Goal: Task Accomplishment & Management: Manage account settings

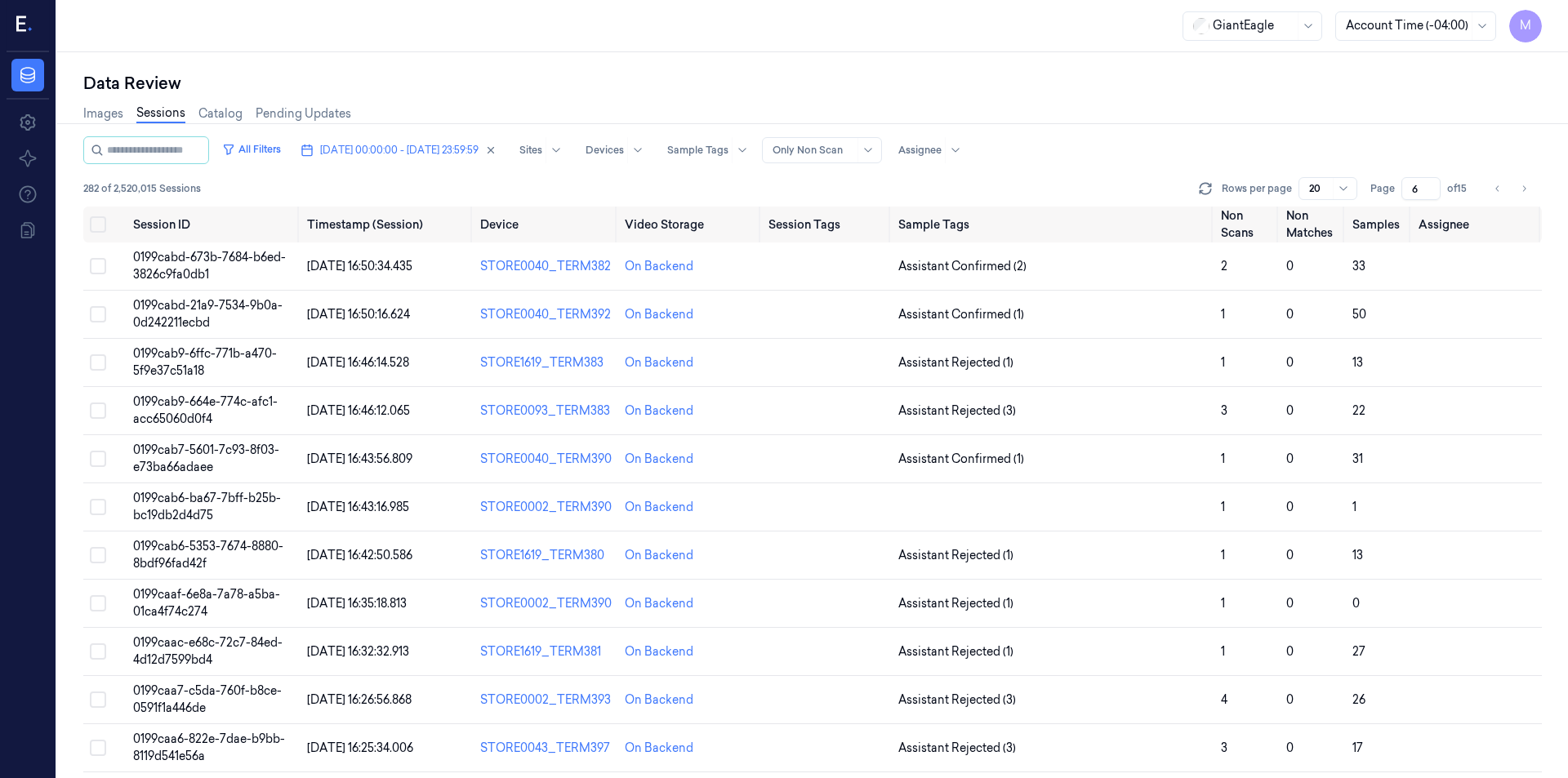
click at [1525, 184] on icon "Go to next page" at bounding box center [1523, 188] width 9 height 13
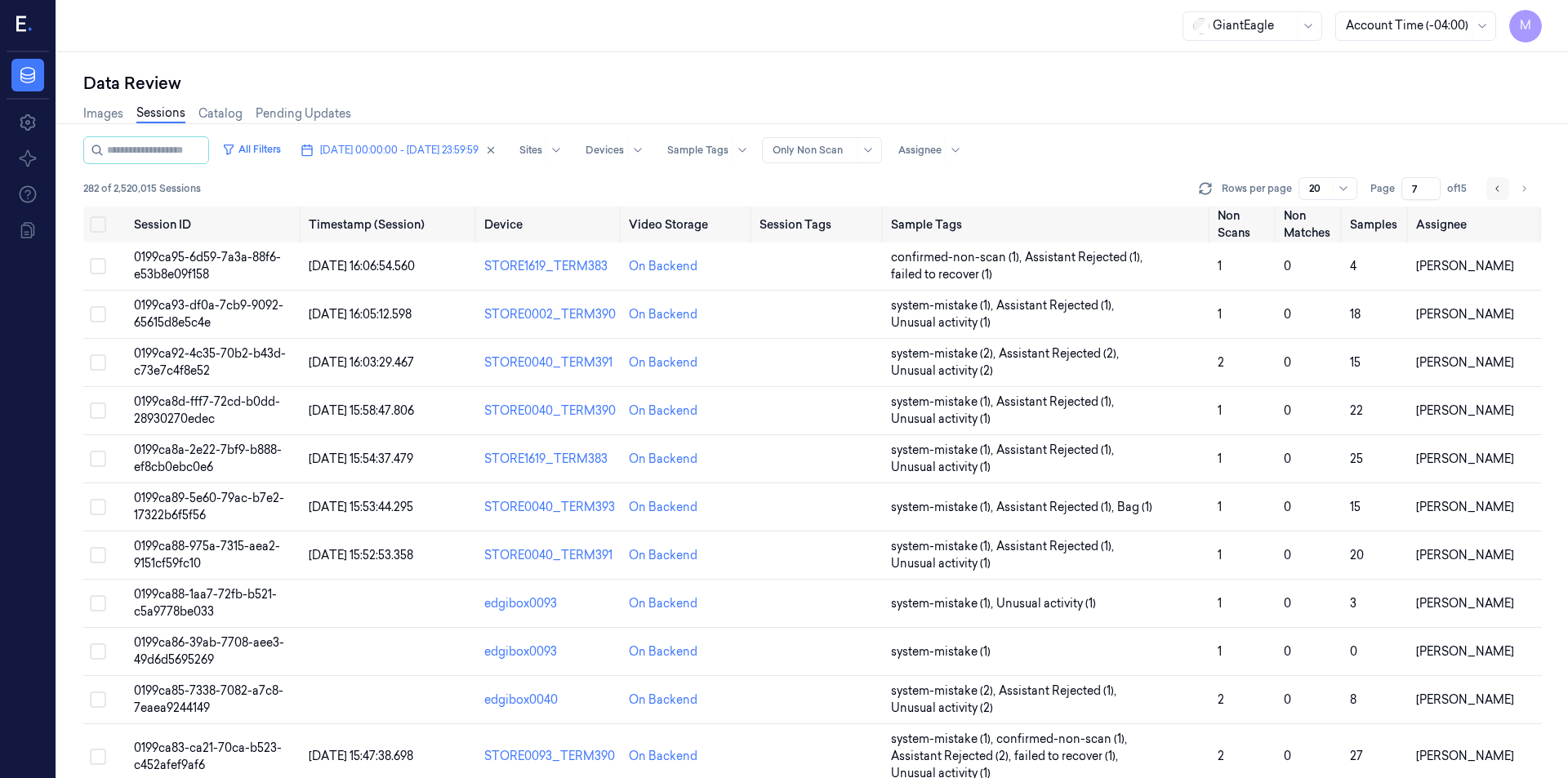
click at [1503, 188] on button "Go to previous page" at bounding box center [1498, 189] width 23 height 23
type input "6"
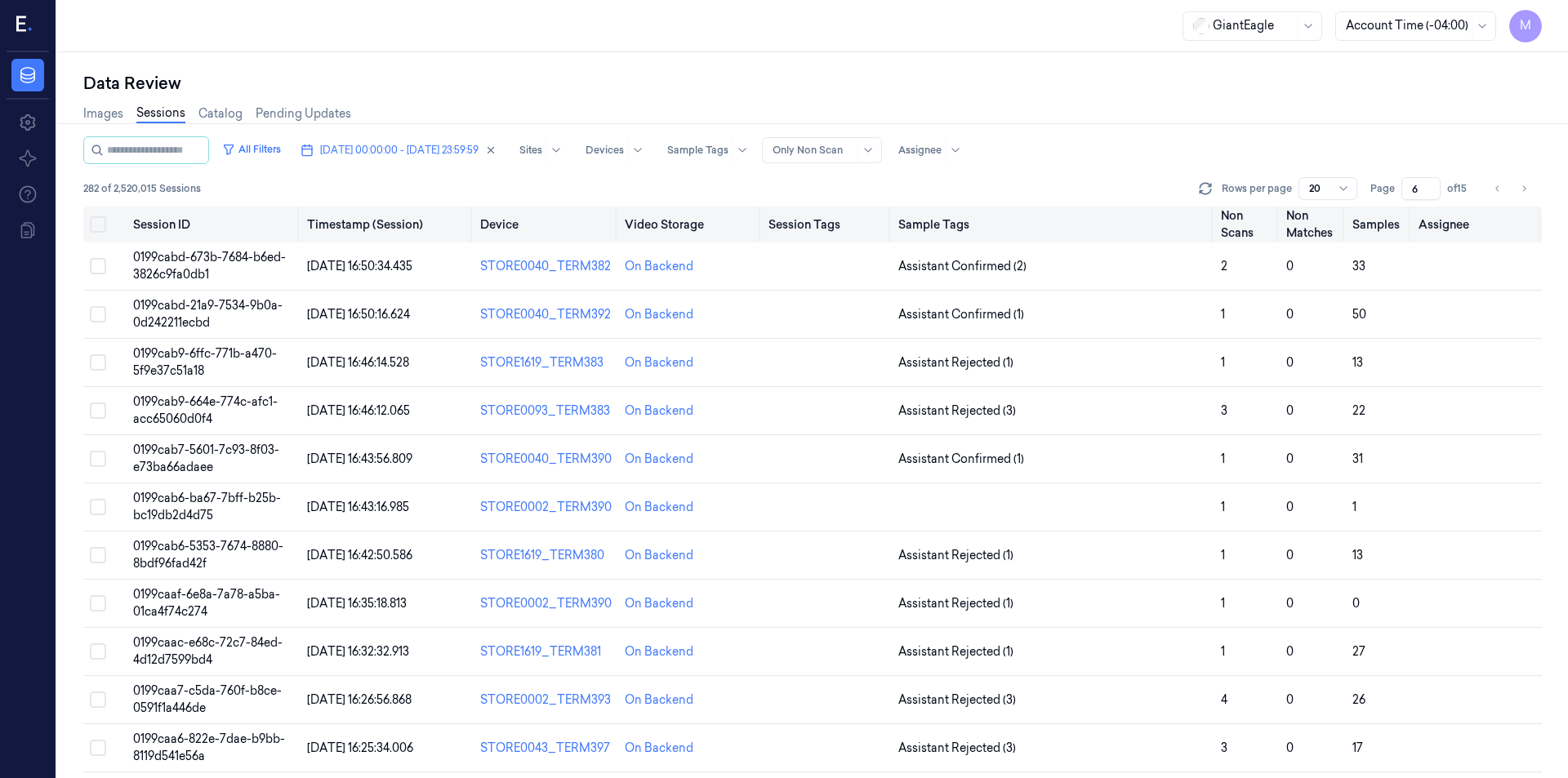
click at [98, 225] on button "Select all" at bounding box center [98, 224] width 16 height 16
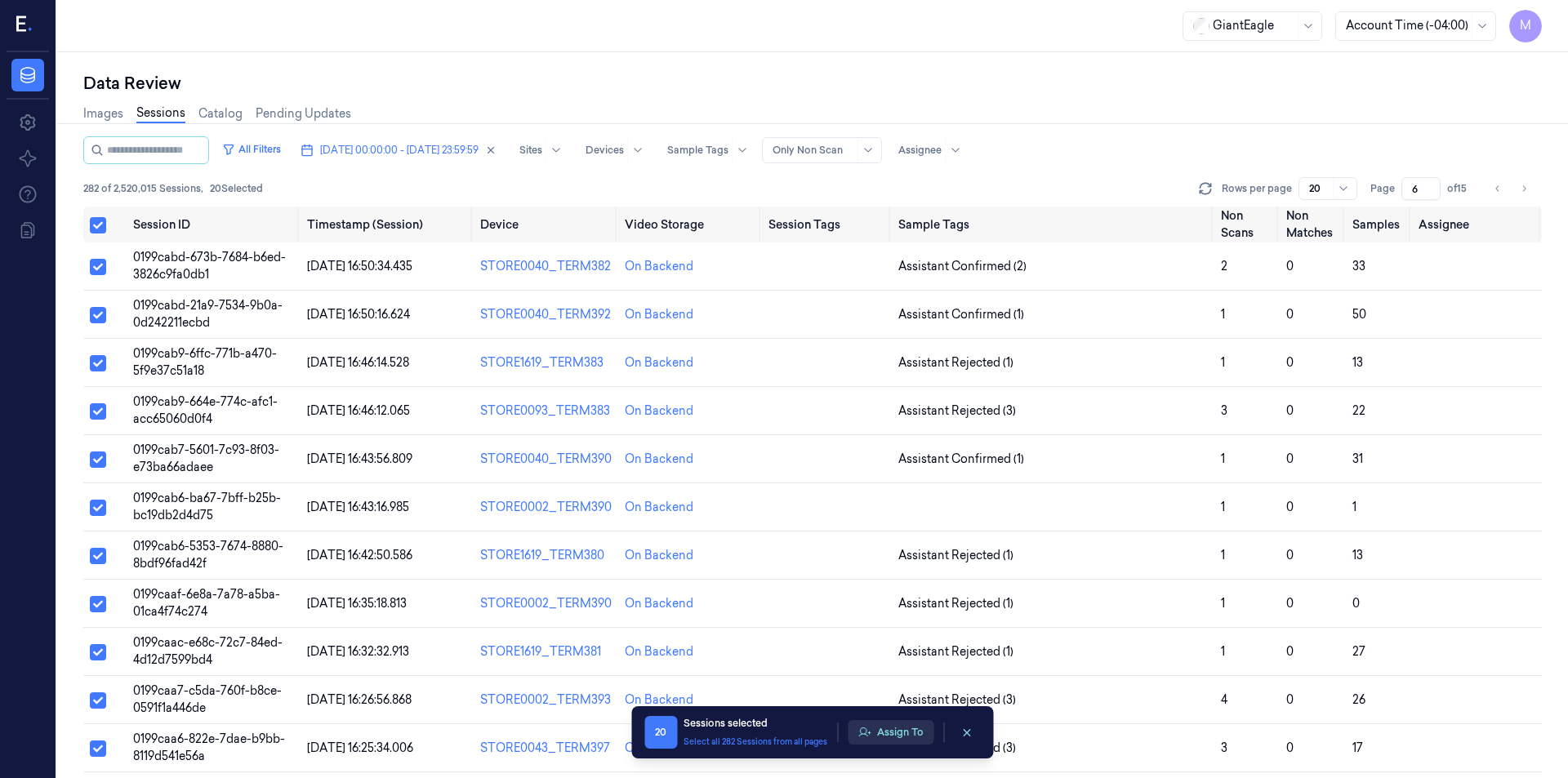
click at [880, 725] on button "Assign To" at bounding box center [890, 733] width 86 height 25
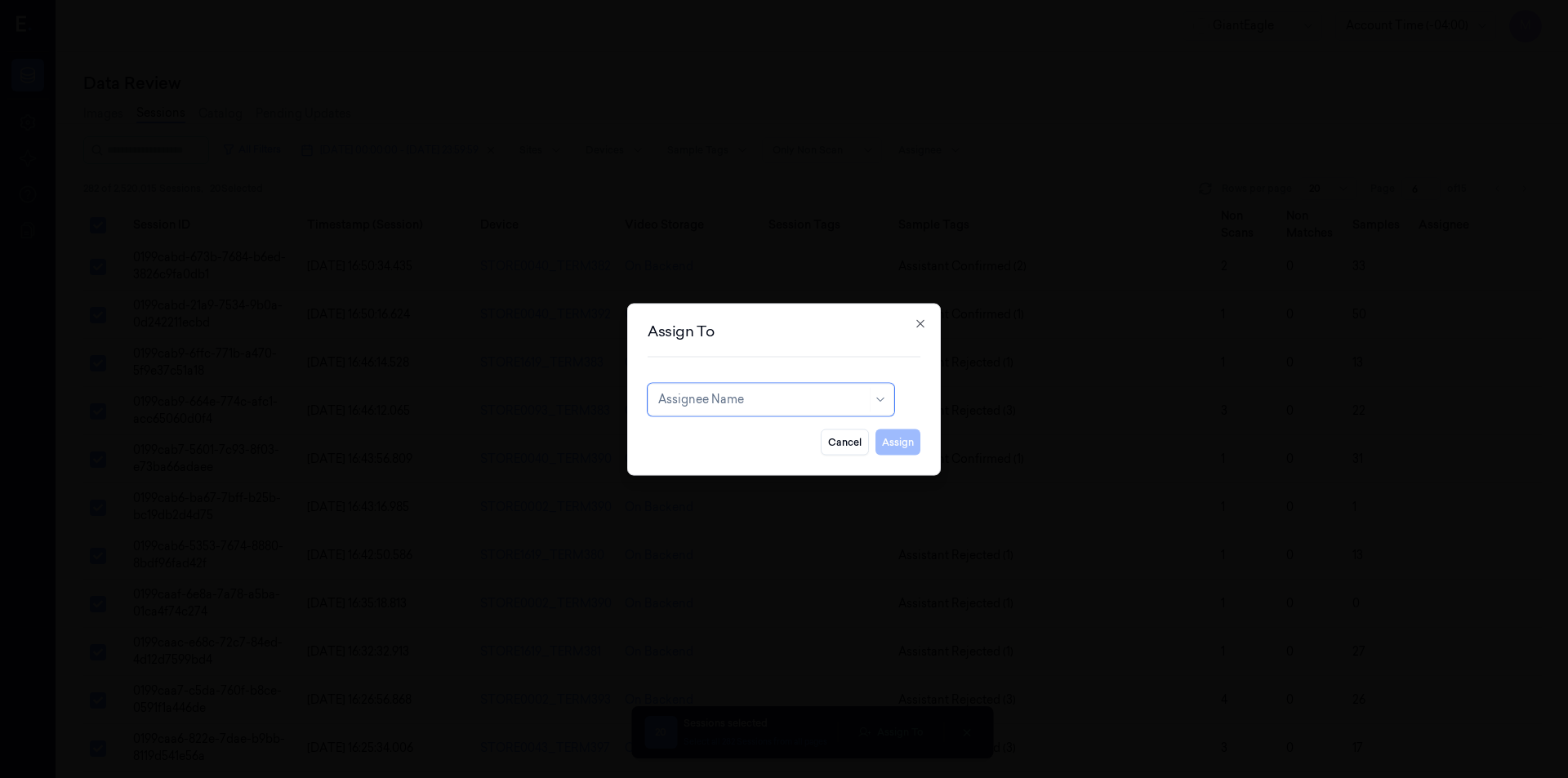
click at [769, 396] on div at bounding box center [763, 400] width 208 height 17
type input "ru"
click at [725, 436] on div "rupa b" at bounding box center [771, 437] width 226 height 17
click at [914, 443] on button "Assign" at bounding box center [898, 442] width 45 height 26
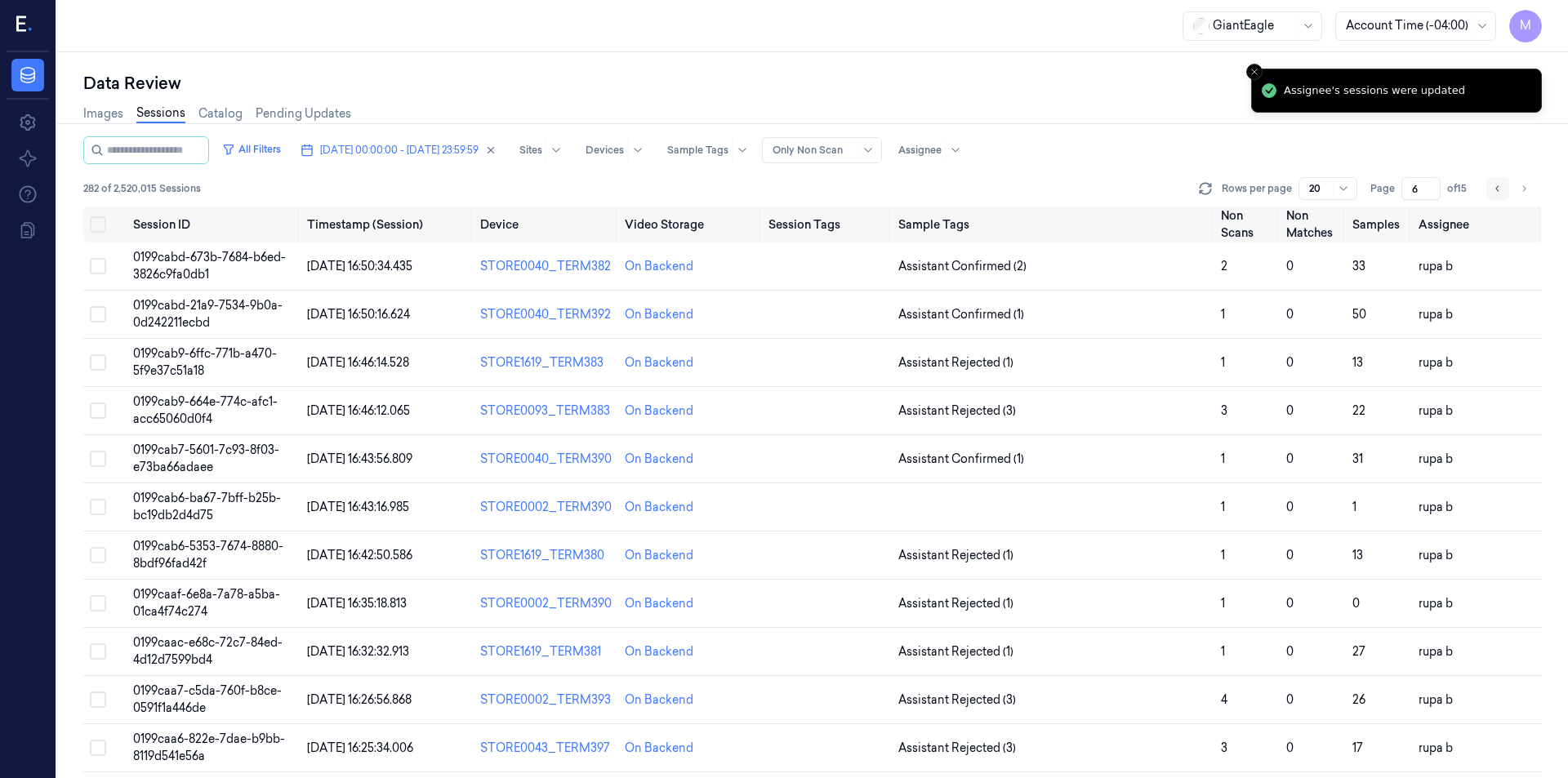
click at [1487, 188] on button "Go to previous page" at bounding box center [1498, 189] width 23 height 23
type input "5"
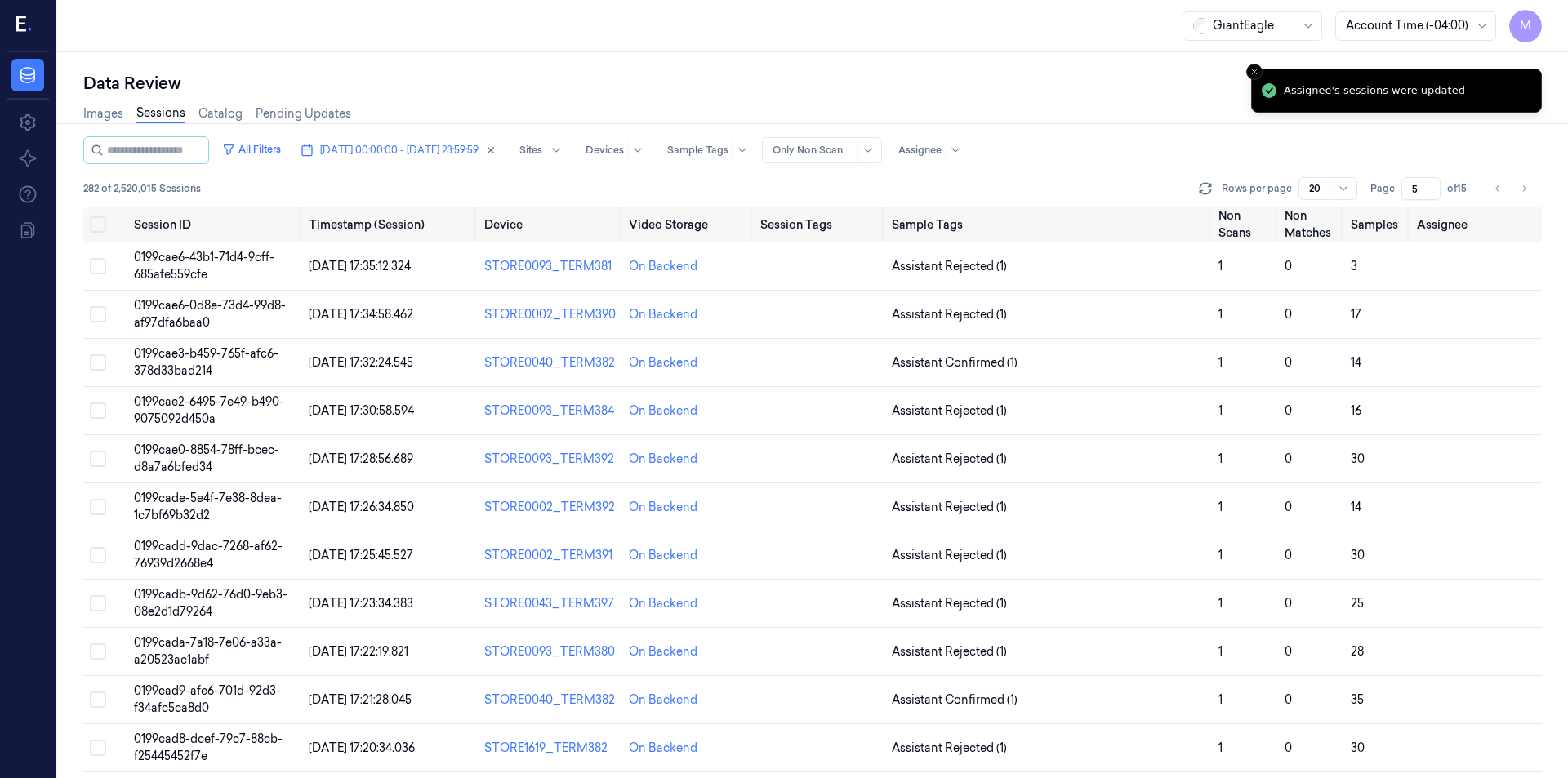
click at [1007, 107] on div "Images Sessions Catalog Pending Updates" at bounding box center [812, 115] width 1459 height 42
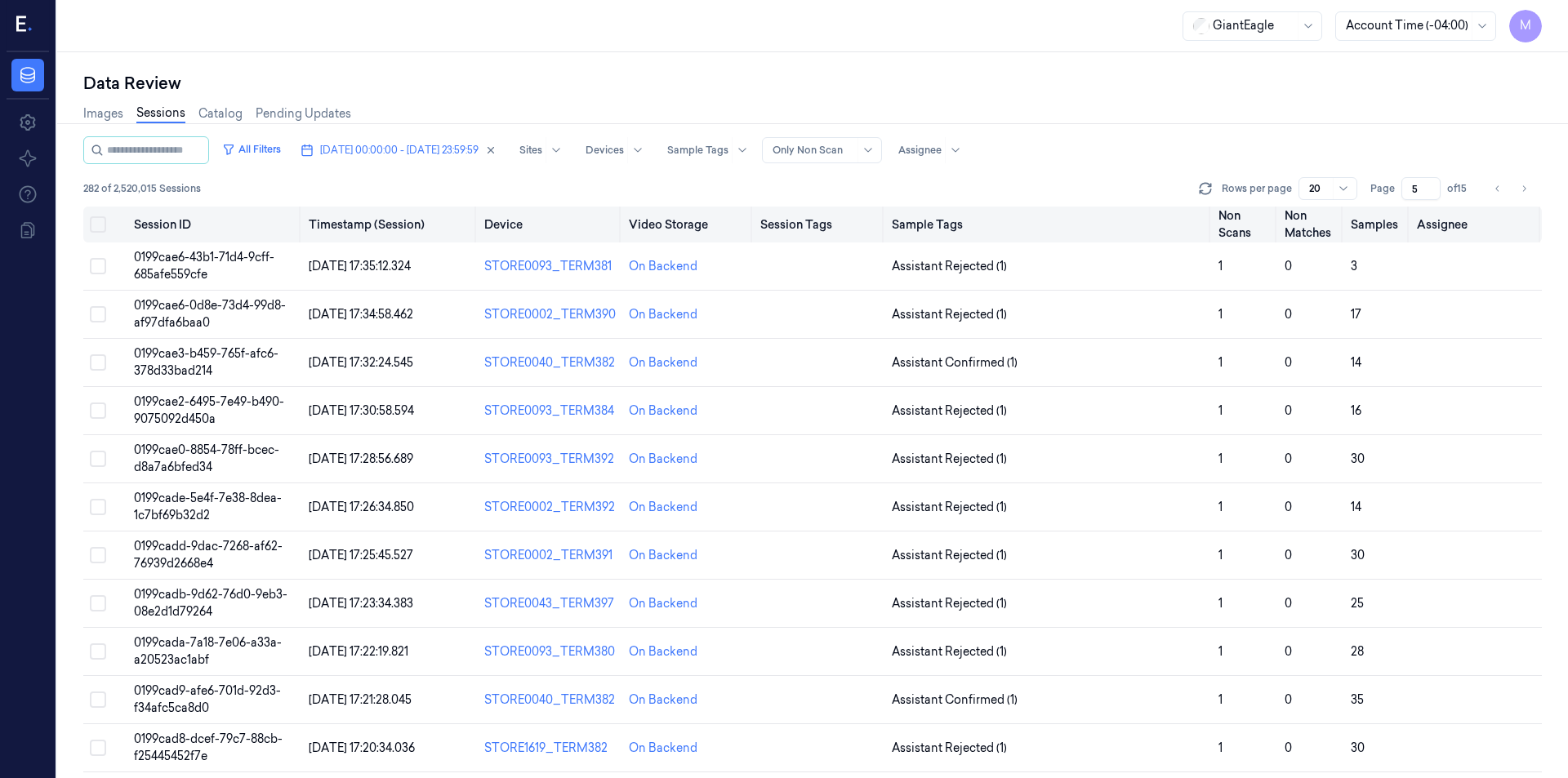
click at [96, 225] on button "Select all" at bounding box center [98, 224] width 16 height 16
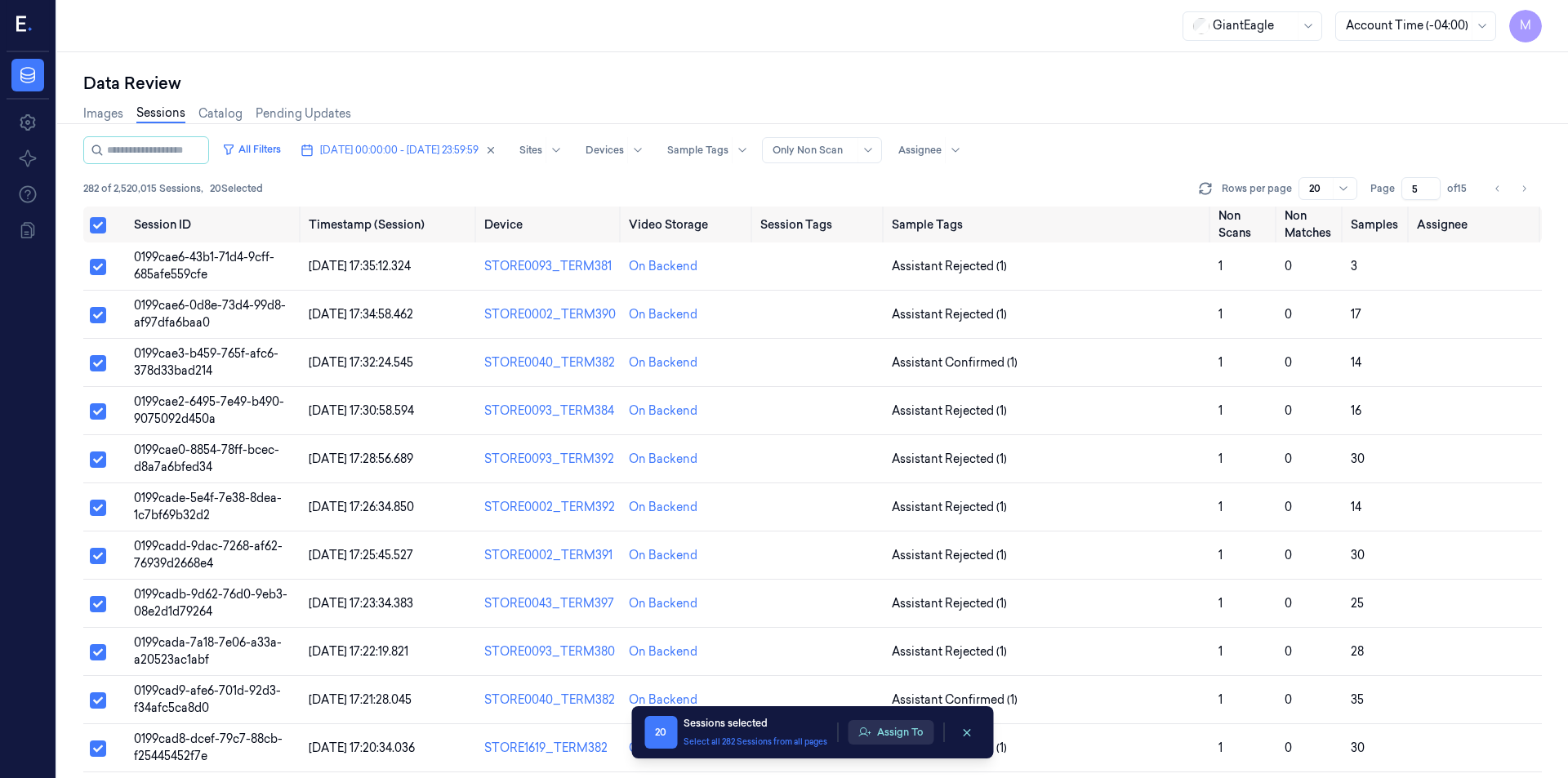
click at [890, 739] on button "Assign To" at bounding box center [890, 733] width 86 height 25
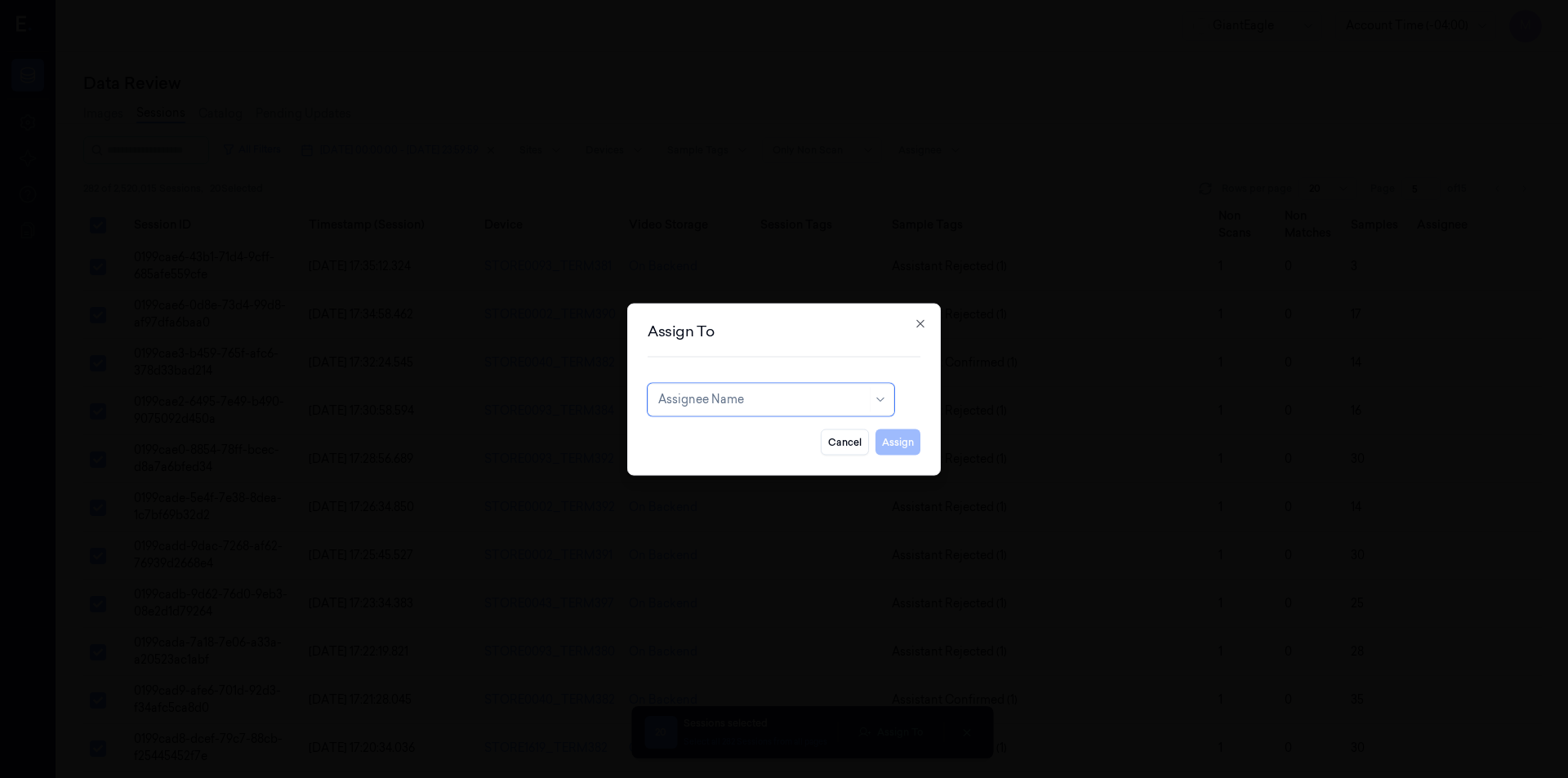
click at [743, 395] on div at bounding box center [763, 400] width 208 height 17
type input "var"
click at [706, 462] on div "[PERSON_NAME] g" at bounding box center [771, 463] width 226 height 17
click at [893, 449] on button "Assign" at bounding box center [898, 442] width 45 height 26
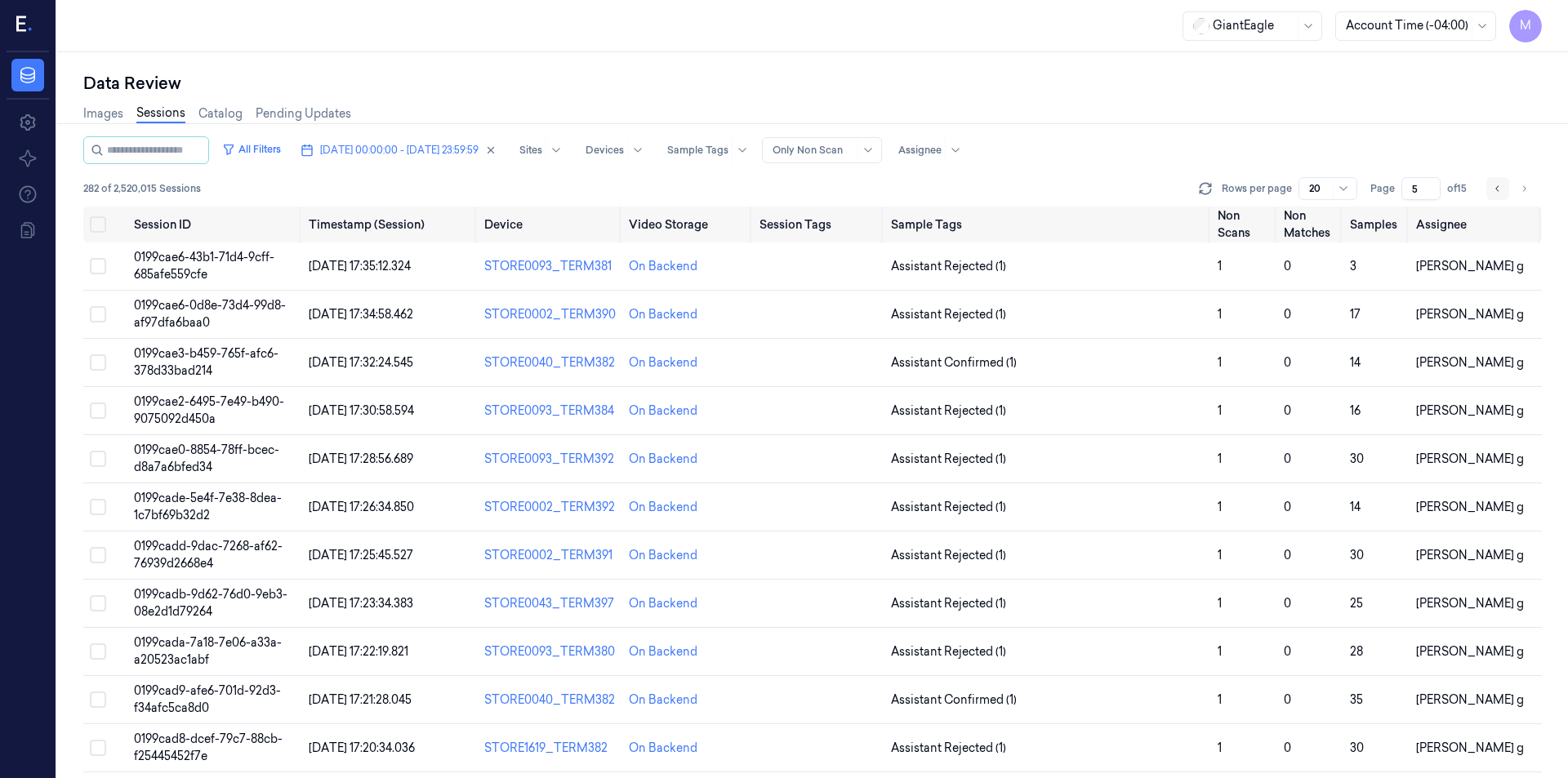
click at [1504, 196] on button "Go to previous page" at bounding box center [1498, 189] width 23 height 23
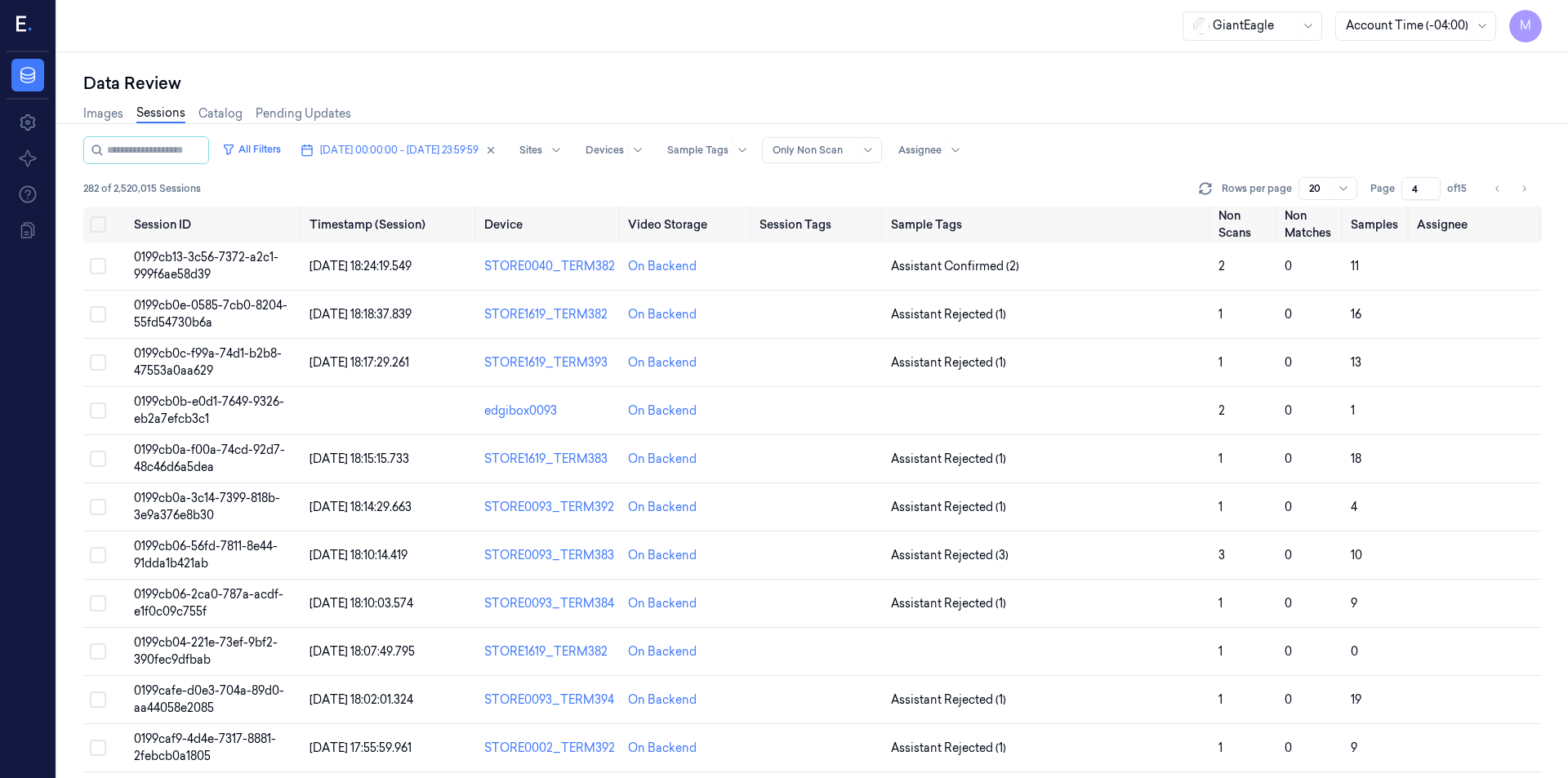
click at [1313, 145] on div "All Filters [DATE] 00:00:00 - [DATE] 23:59:59 Sites Devices Sample Tags Alert T…" at bounding box center [812, 150] width 1459 height 27
click at [504, 67] on div "Data Review Images Sessions Catalog Pending Updates All Filters [DATE] 00:00:00…" at bounding box center [813, 415] width 1511 height 727
click at [160, 226] on th "Session ID" at bounding box center [215, 225] width 176 height 36
click at [1523, 189] on icon "Go to next page" at bounding box center [1523, 188] width 9 height 13
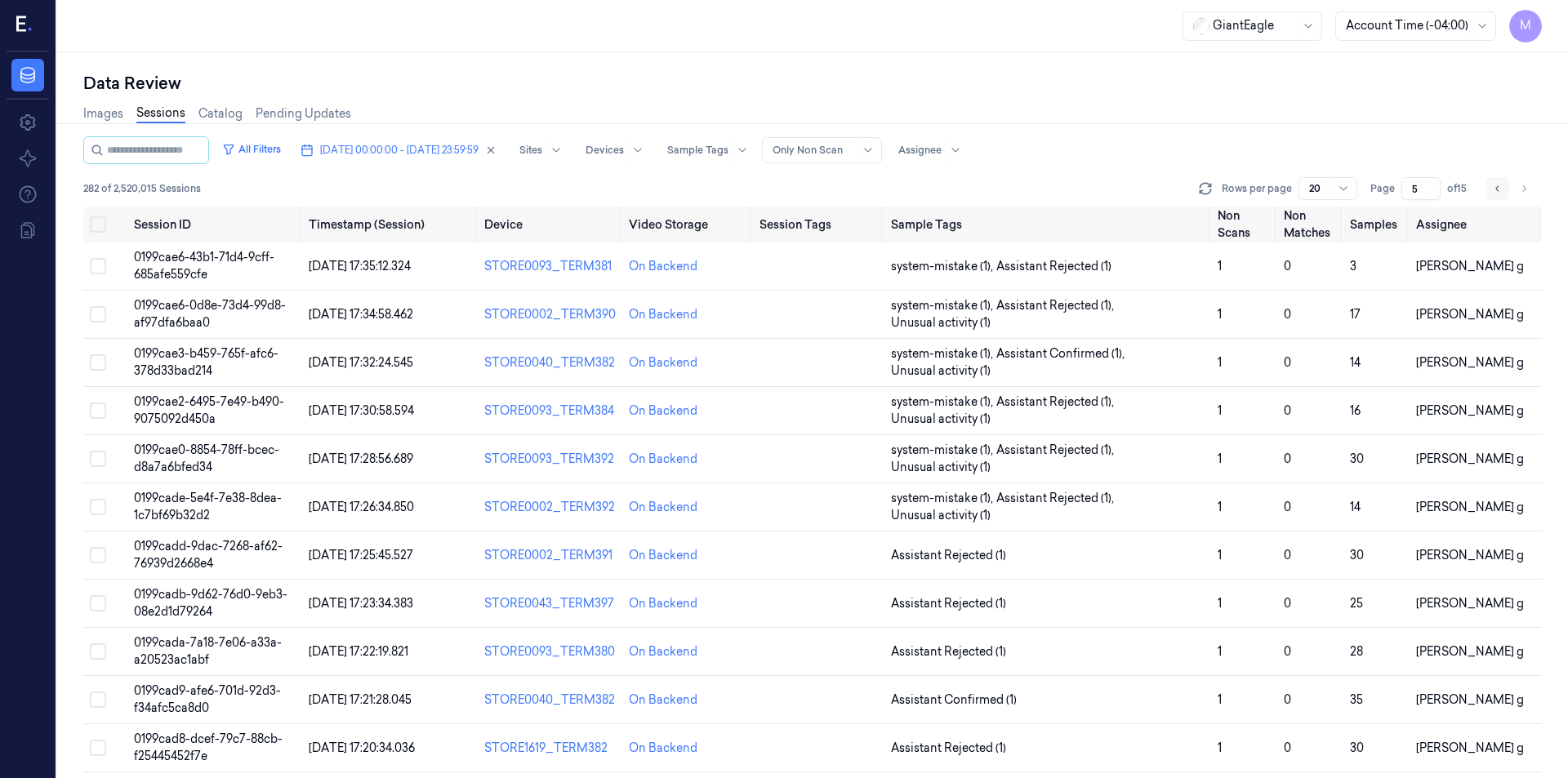
click at [1498, 189] on icon "Go to previous page" at bounding box center [1498, 188] width 9 height 13
type input "4"
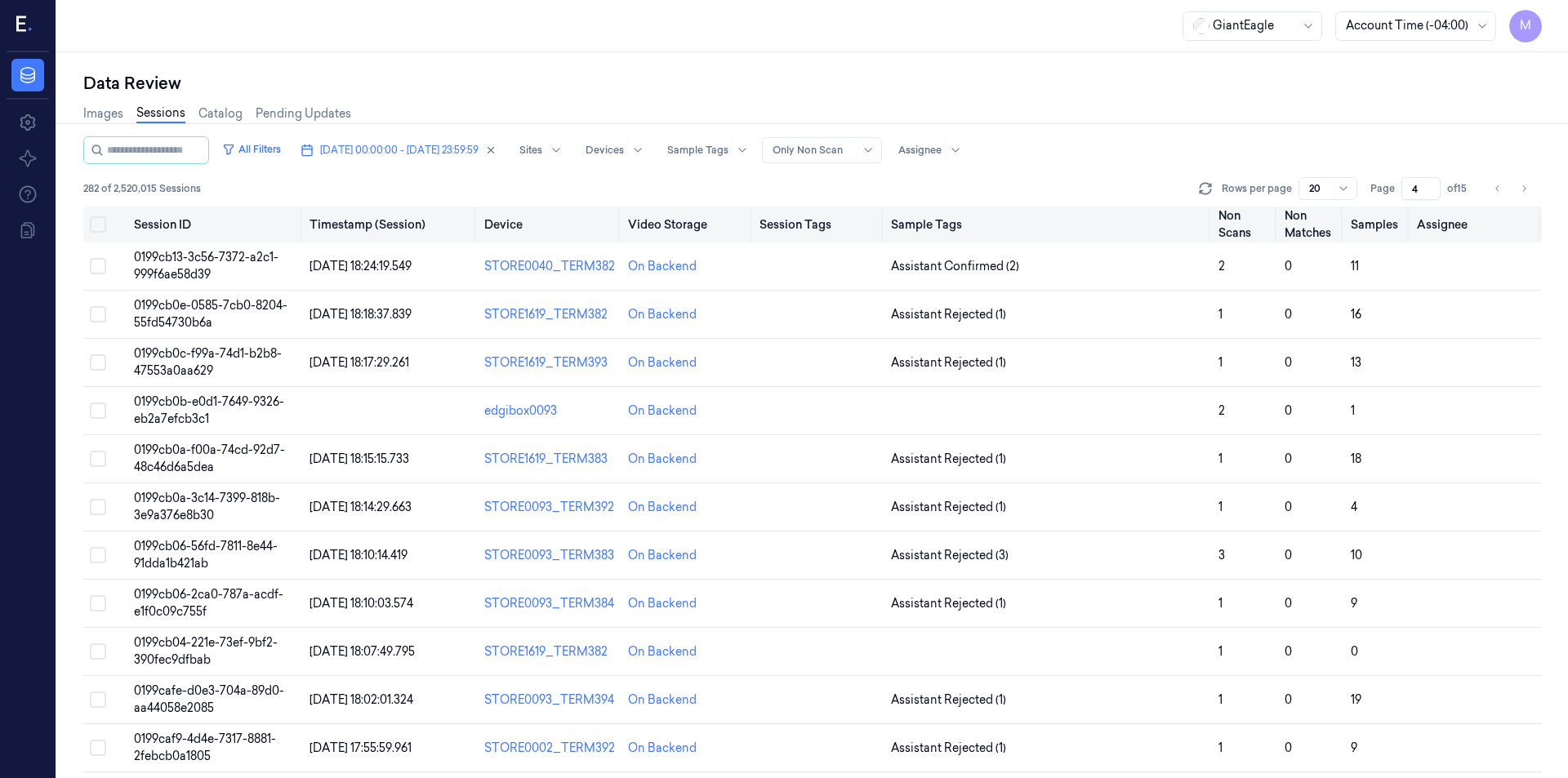
click at [94, 226] on button "Select all" at bounding box center [98, 224] width 16 height 16
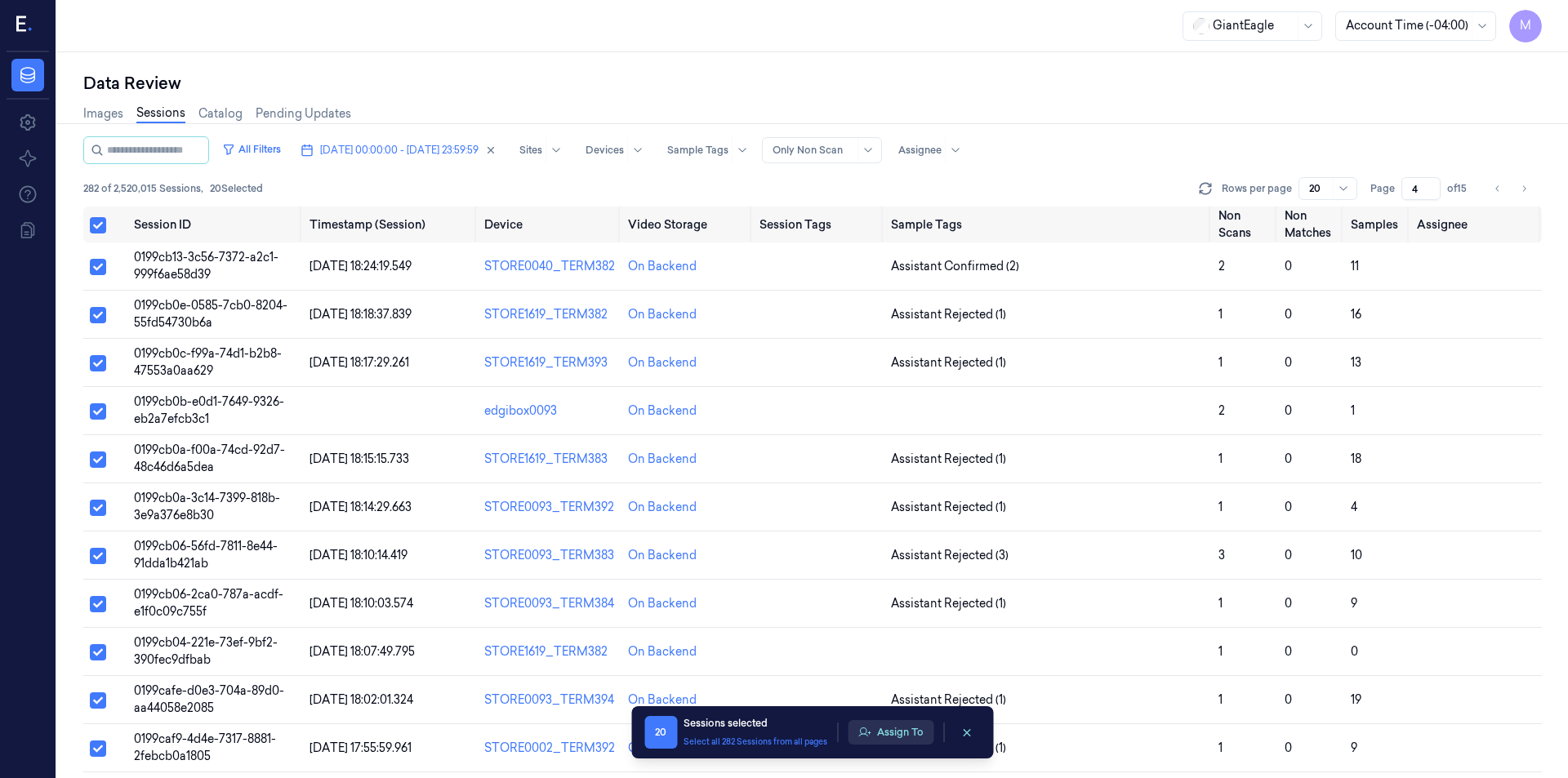
click at [890, 738] on button "Assign To" at bounding box center [890, 733] width 86 height 25
click at [904, 739] on button "Assign To" at bounding box center [890, 733] width 86 height 25
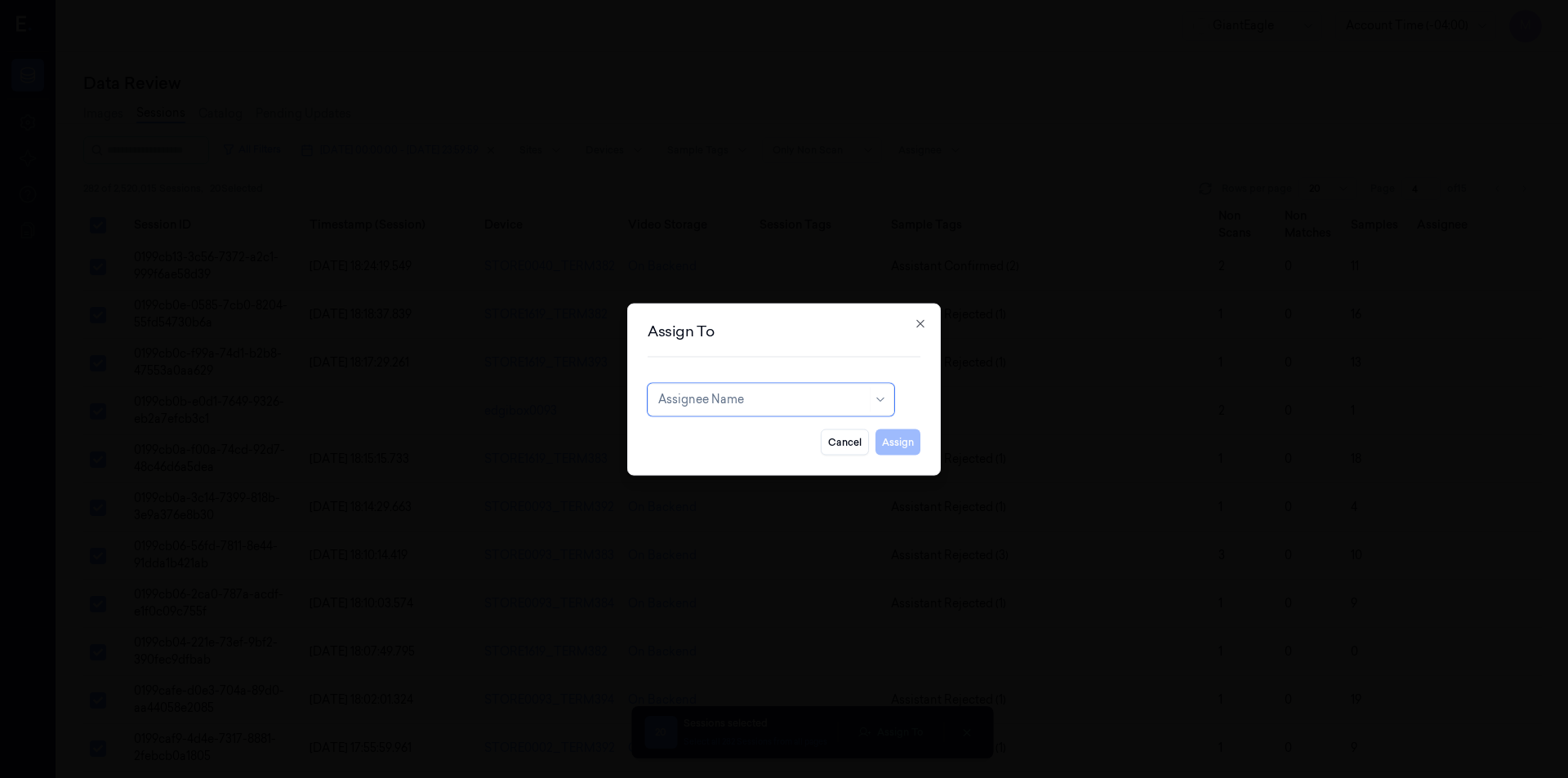
click at [748, 405] on div at bounding box center [763, 400] width 208 height 17
type input "mo"
click at [718, 434] on div "[PERSON_NAME]" at bounding box center [708, 437] width 98 height 17
click at [882, 436] on button "Assign" at bounding box center [898, 442] width 45 height 26
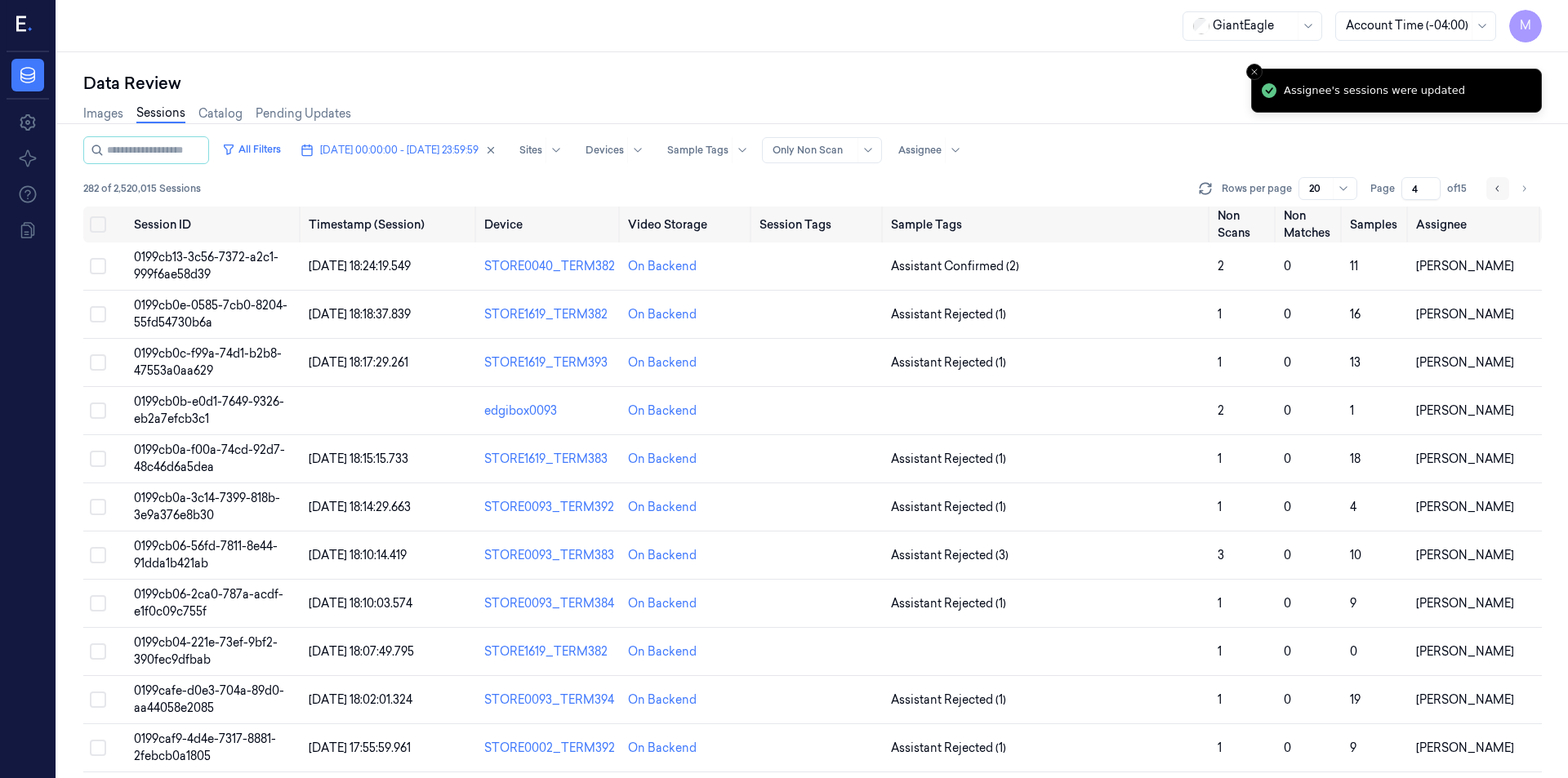
click at [1503, 191] on button "Go to previous page" at bounding box center [1498, 189] width 23 height 23
type input "3"
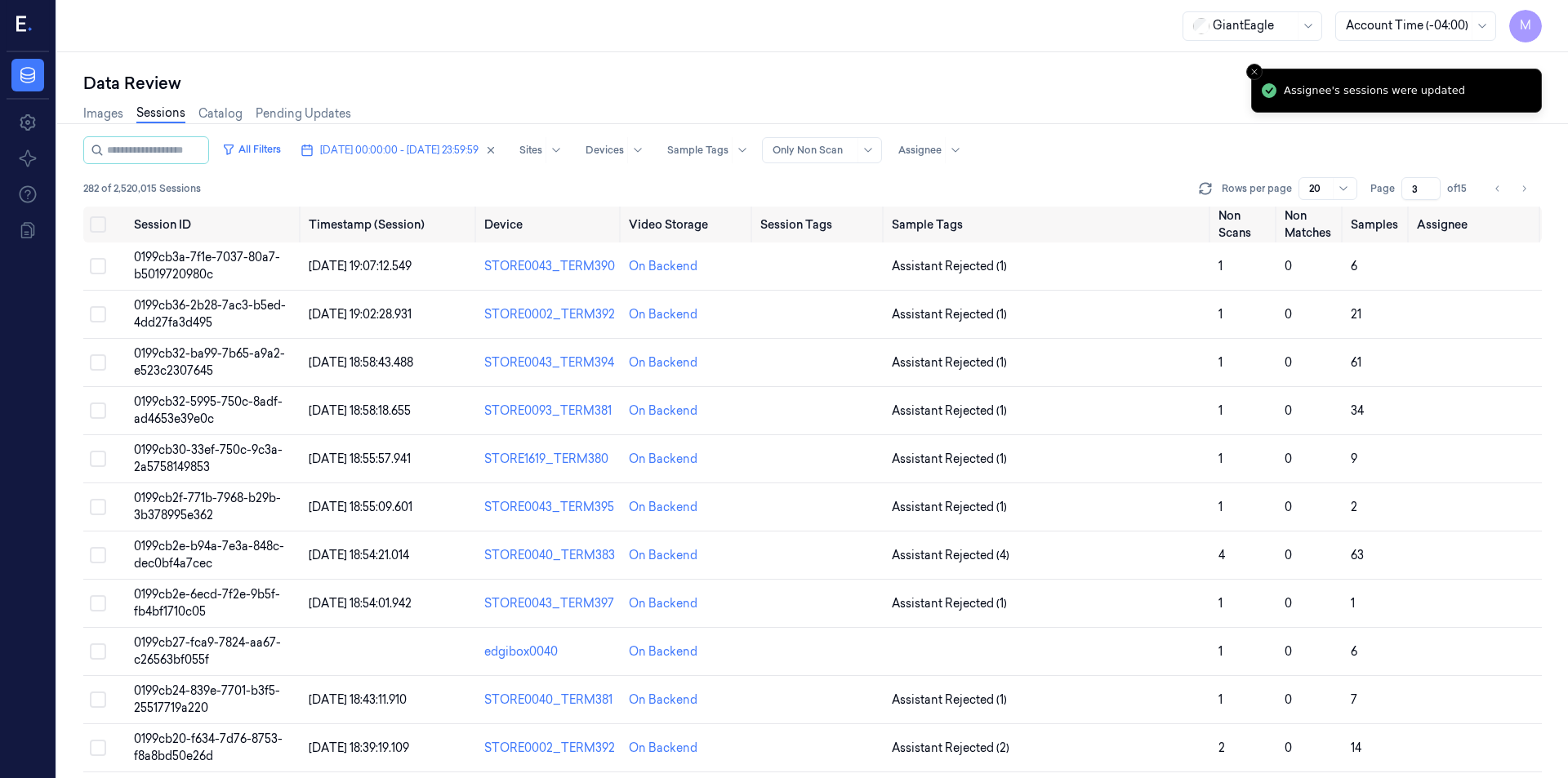
click at [950, 111] on div "Images Sessions Catalog Pending Updates" at bounding box center [812, 115] width 1459 height 42
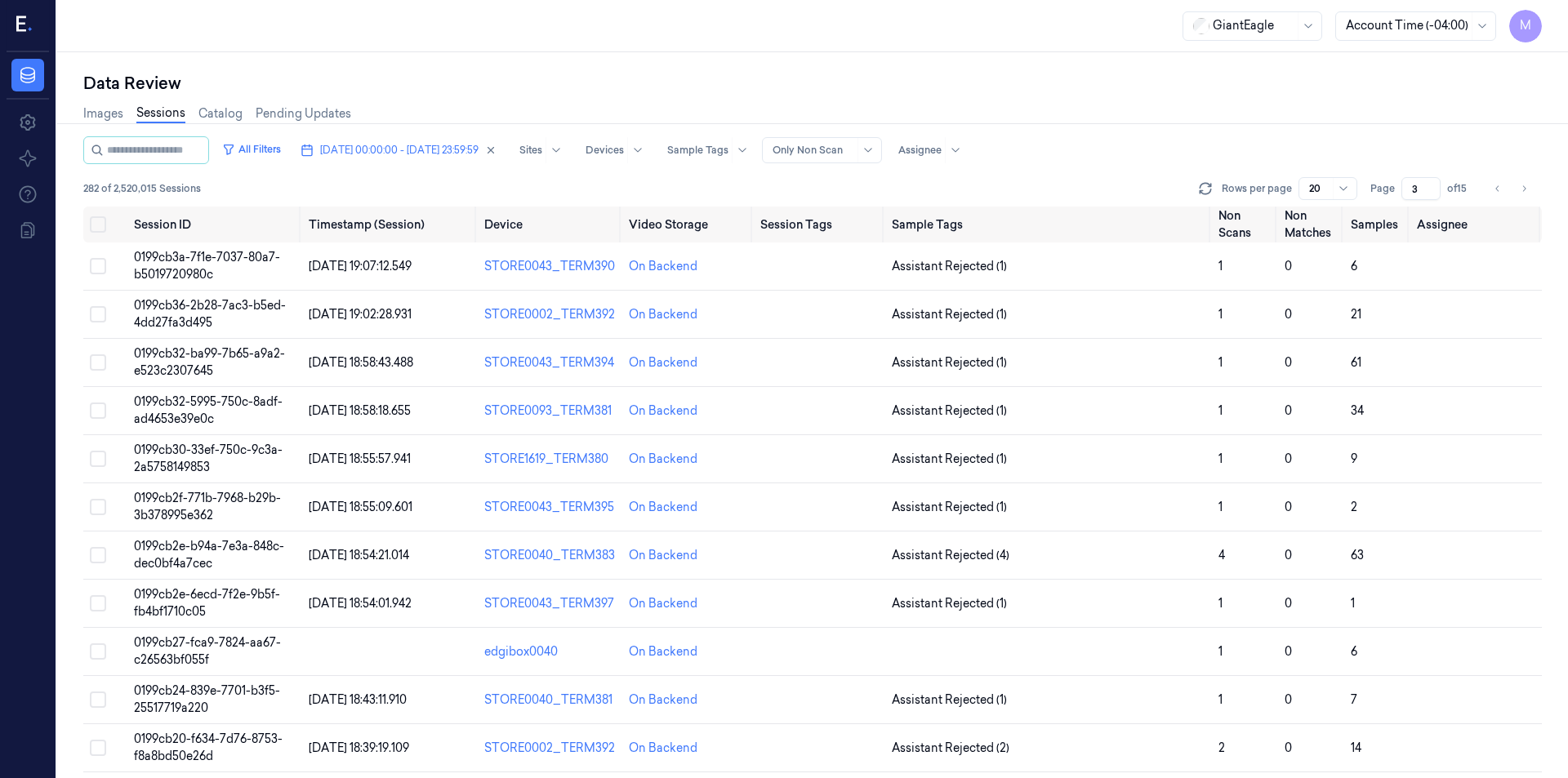
click at [564, 74] on div "Data Review" at bounding box center [812, 83] width 1459 height 23
click at [100, 226] on button "Select all" at bounding box center [98, 224] width 16 height 16
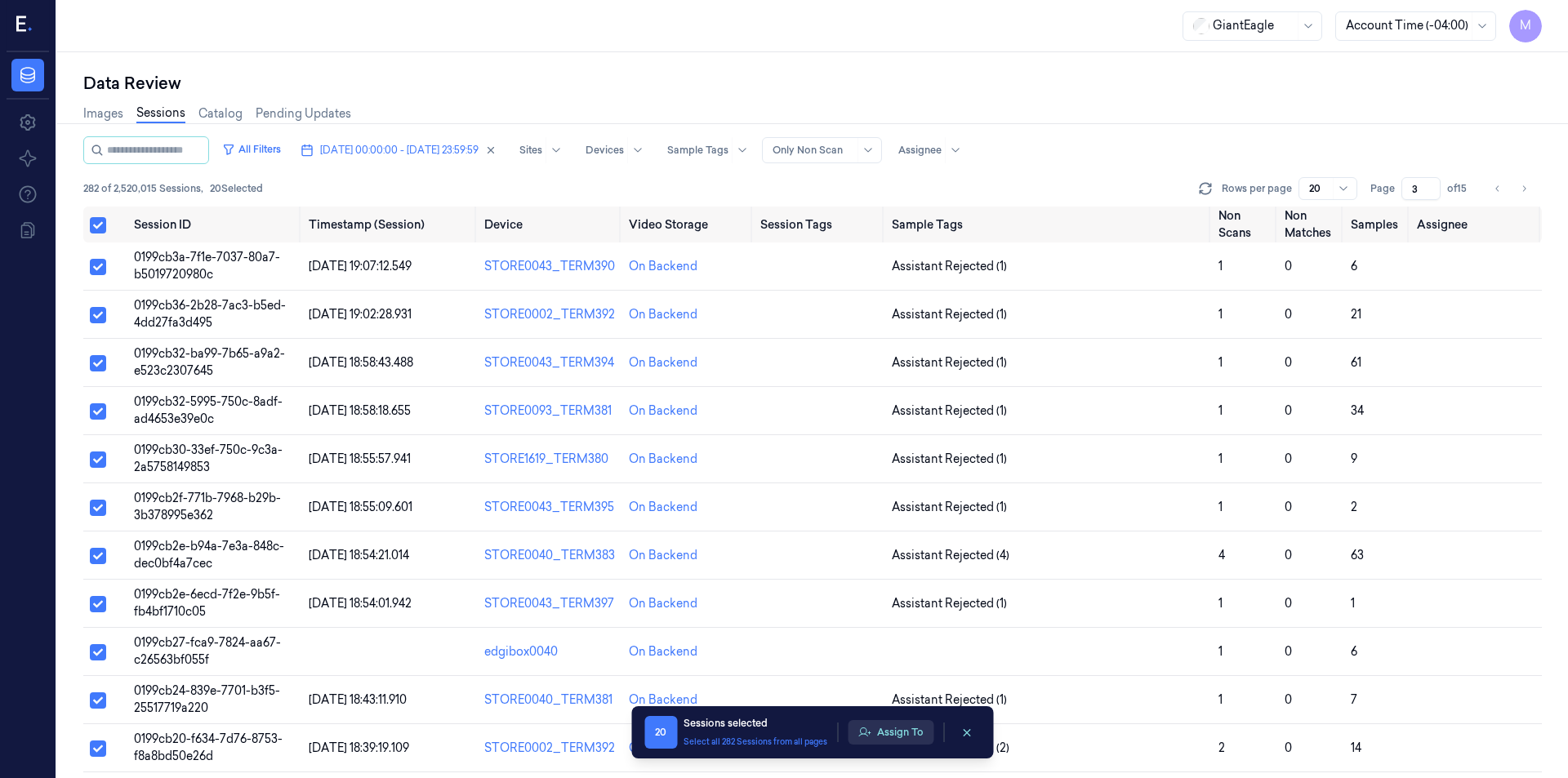
click at [900, 727] on button "Assign To" at bounding box center [890, 733] width 86 height 25
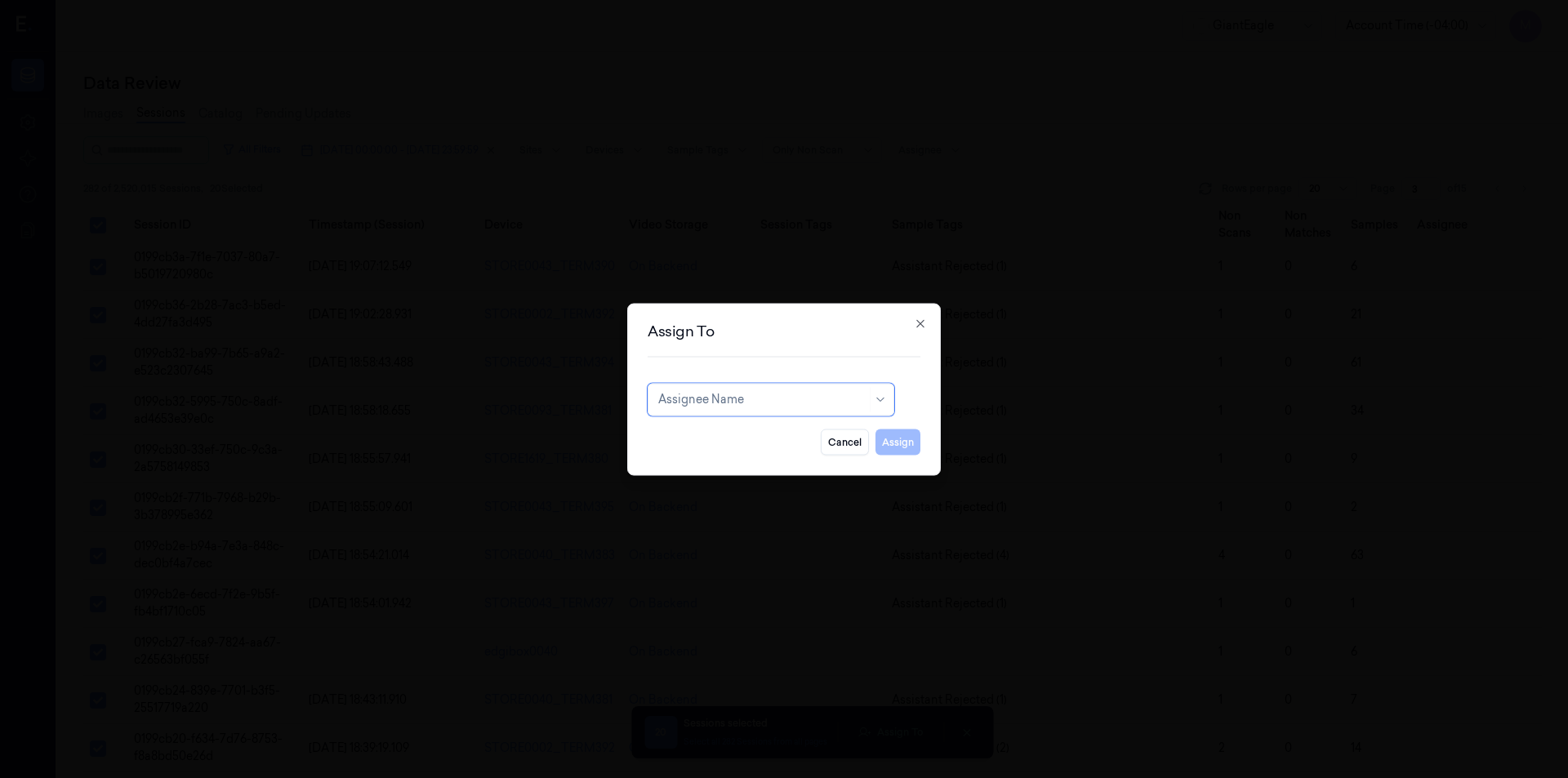
click at [750, 412] on div "Assignee Name" at bounding box center [771, 400] width 247 height 33
type input "ru"
click at [708, 441] on div "rupa b" at bounding box center [771, 437] width 226 height 17
click at [882, 449] on button "Assign" at bounding box center [898, 442] width 45 height 26
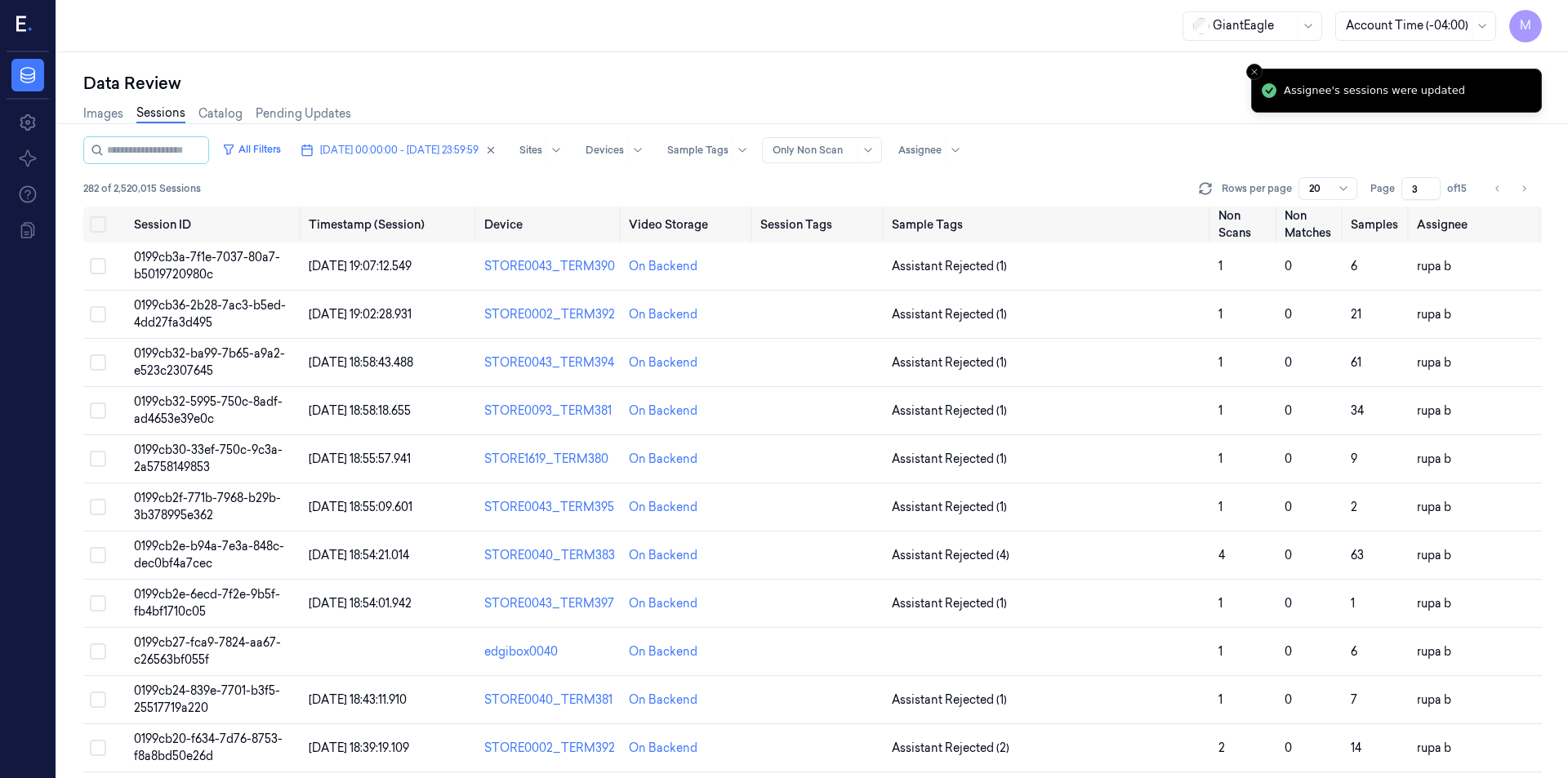
click at [1482, 196] on div "Rows per page 20 Page 3 of 15" at bounding box center [1369, 189] width 347 height 23
click at [1499, 191] on icon "Go to previous page" at bounding box center [1498, 188] width 3 height 6
type input "2"
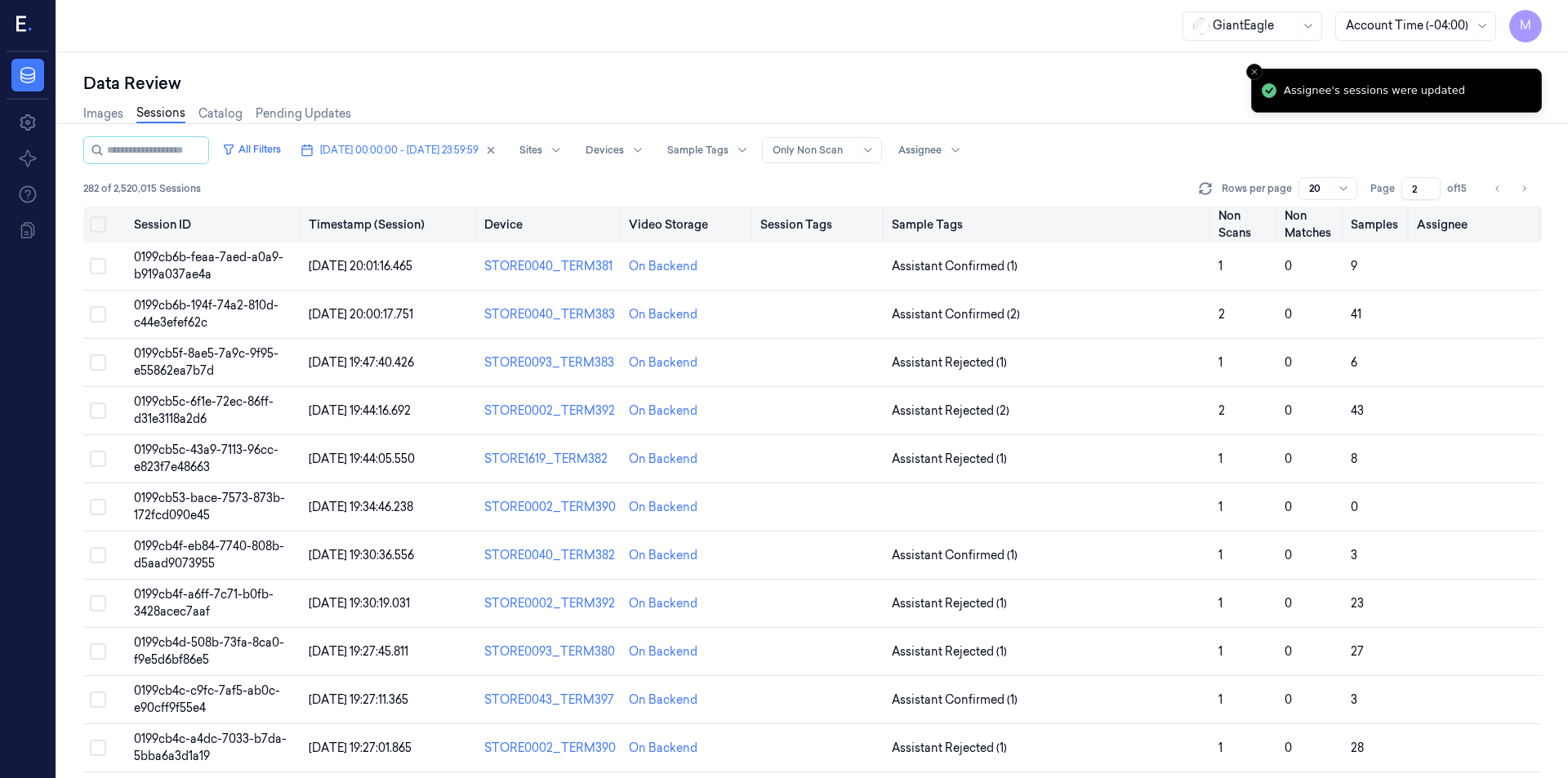
click at [94, 220] on button "Select all" at bounding box center [98, 224] width 16 height 16
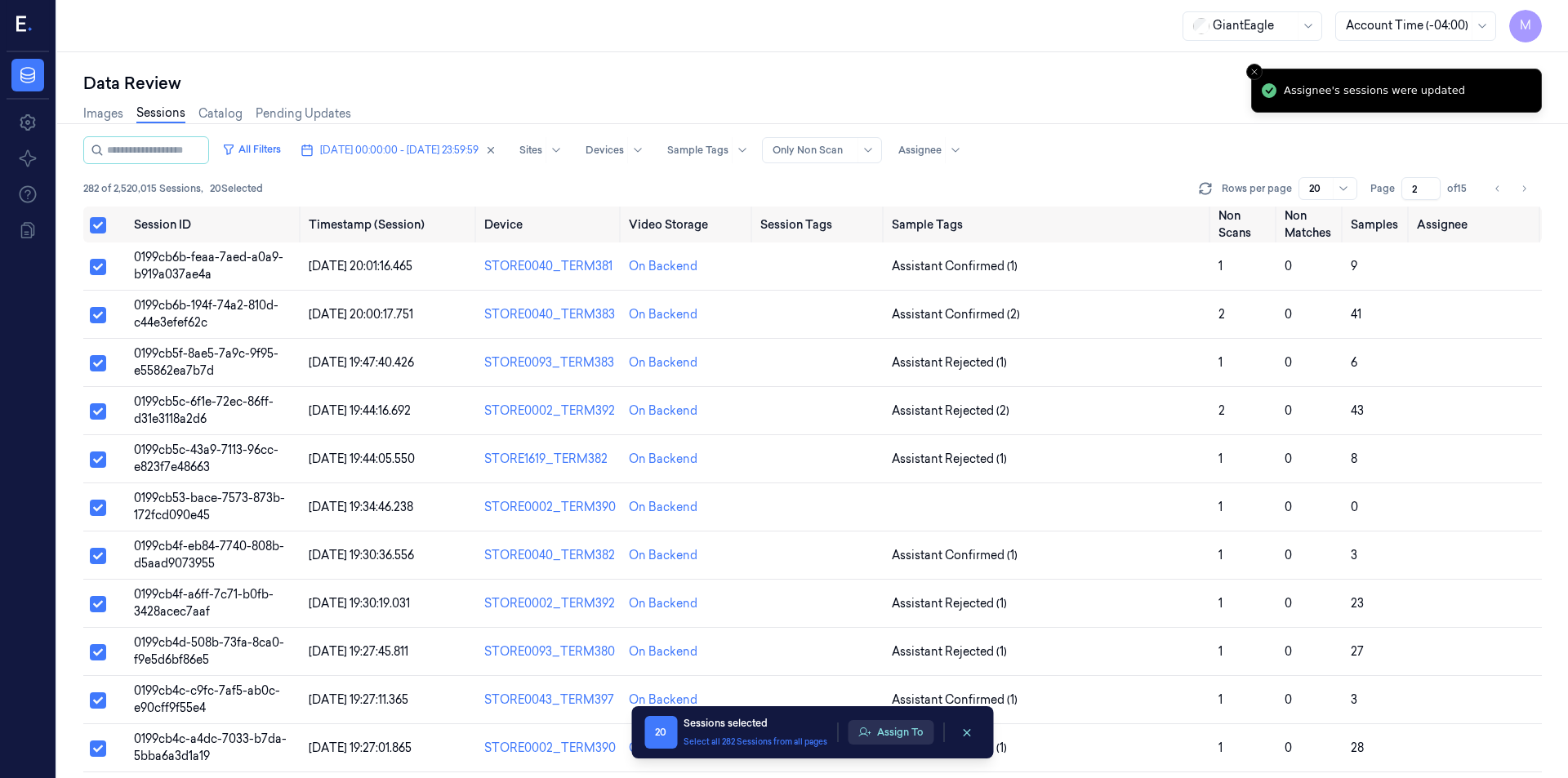
click at [888, 728] on button "Assign To" at bounding box center [890, 733] width 86 height 25
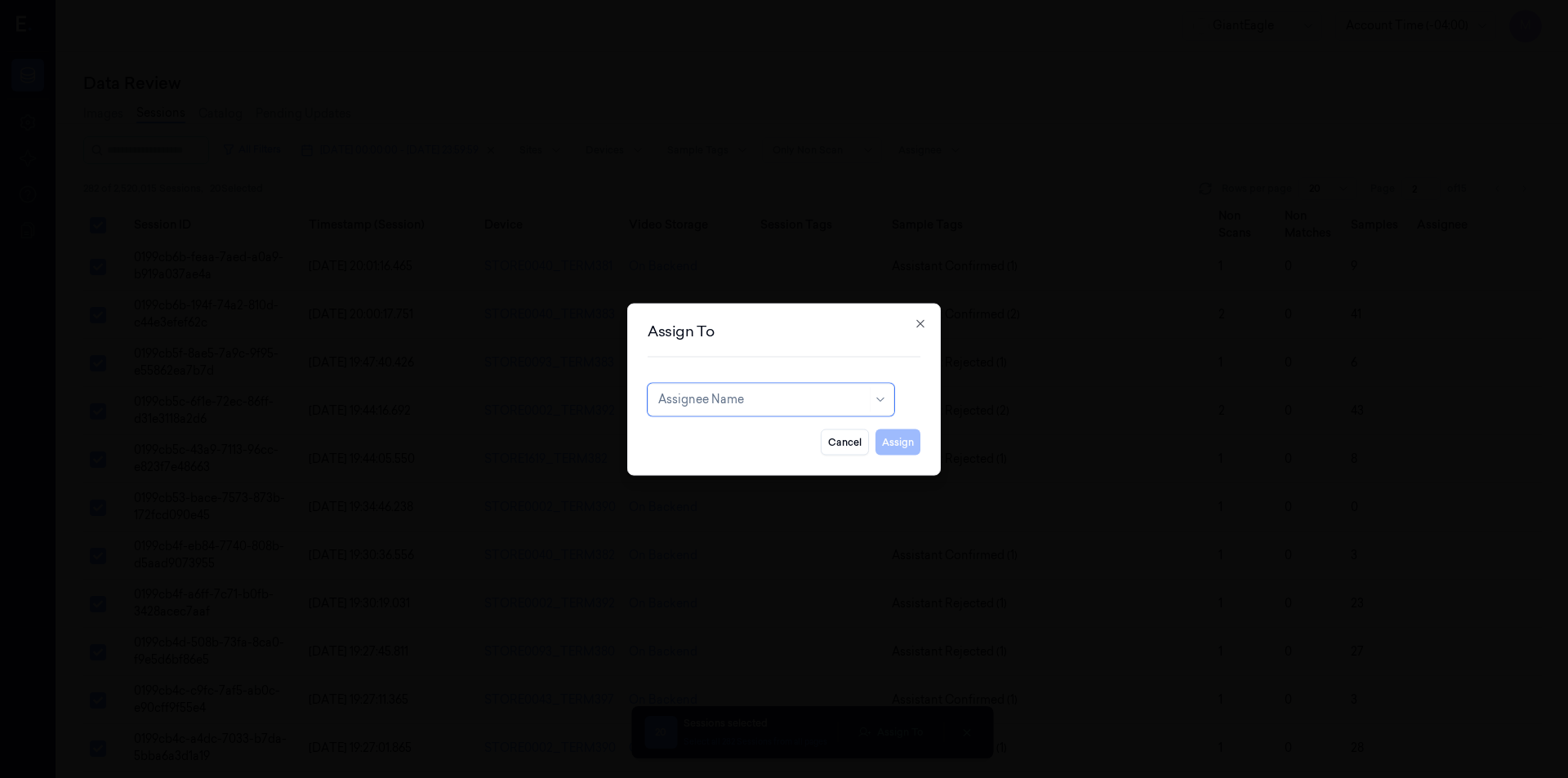
click at [721, 408] on div "Assignee Name" at bounding box center [763, 399] width 208 height 23
type input "var"
click at [703, 454] on div "[PERSON_NAME] g" at bounding box center [771, 463] width 238 height 27
click at [898, 434] on button "Assign" at bounding box center [898, 442] width 45 height 26
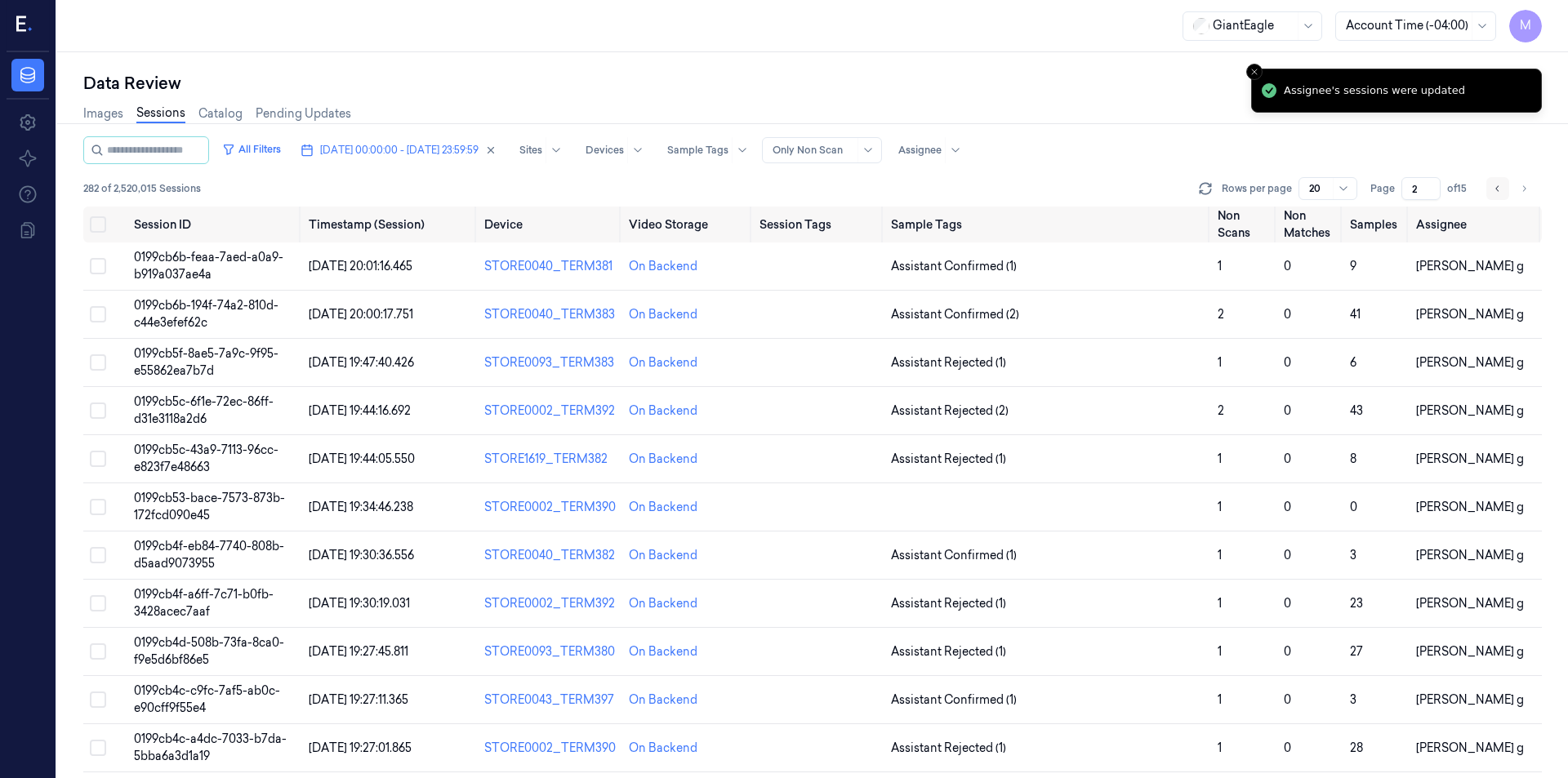
click at [1493, 196] on button "Go to previous page" at bounding box center [1498, 189] width 23 height 23
type input "1"
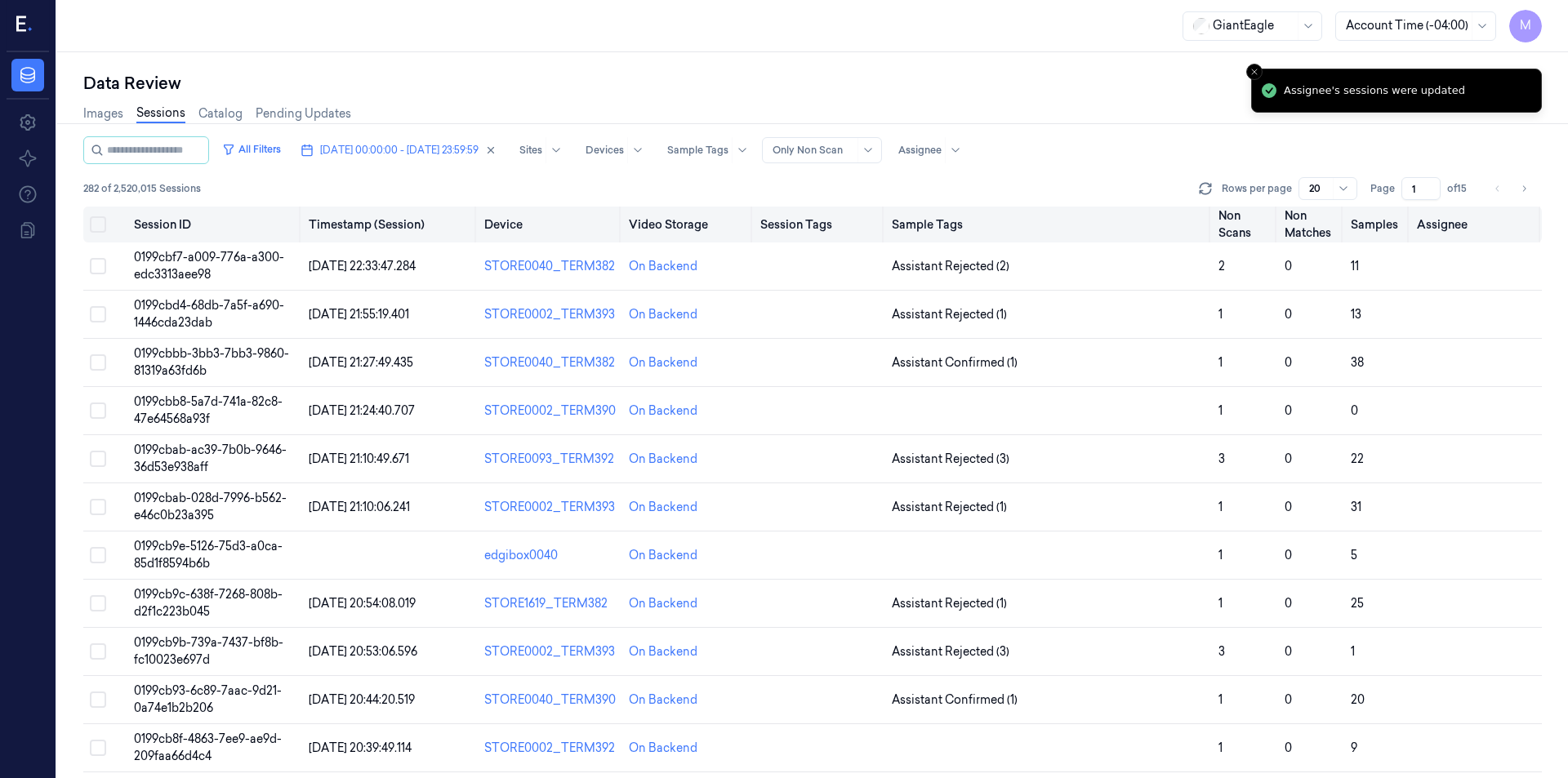
click at [95, 221] on button "Select all" at bounding box center [98, 224] width 16 height 16
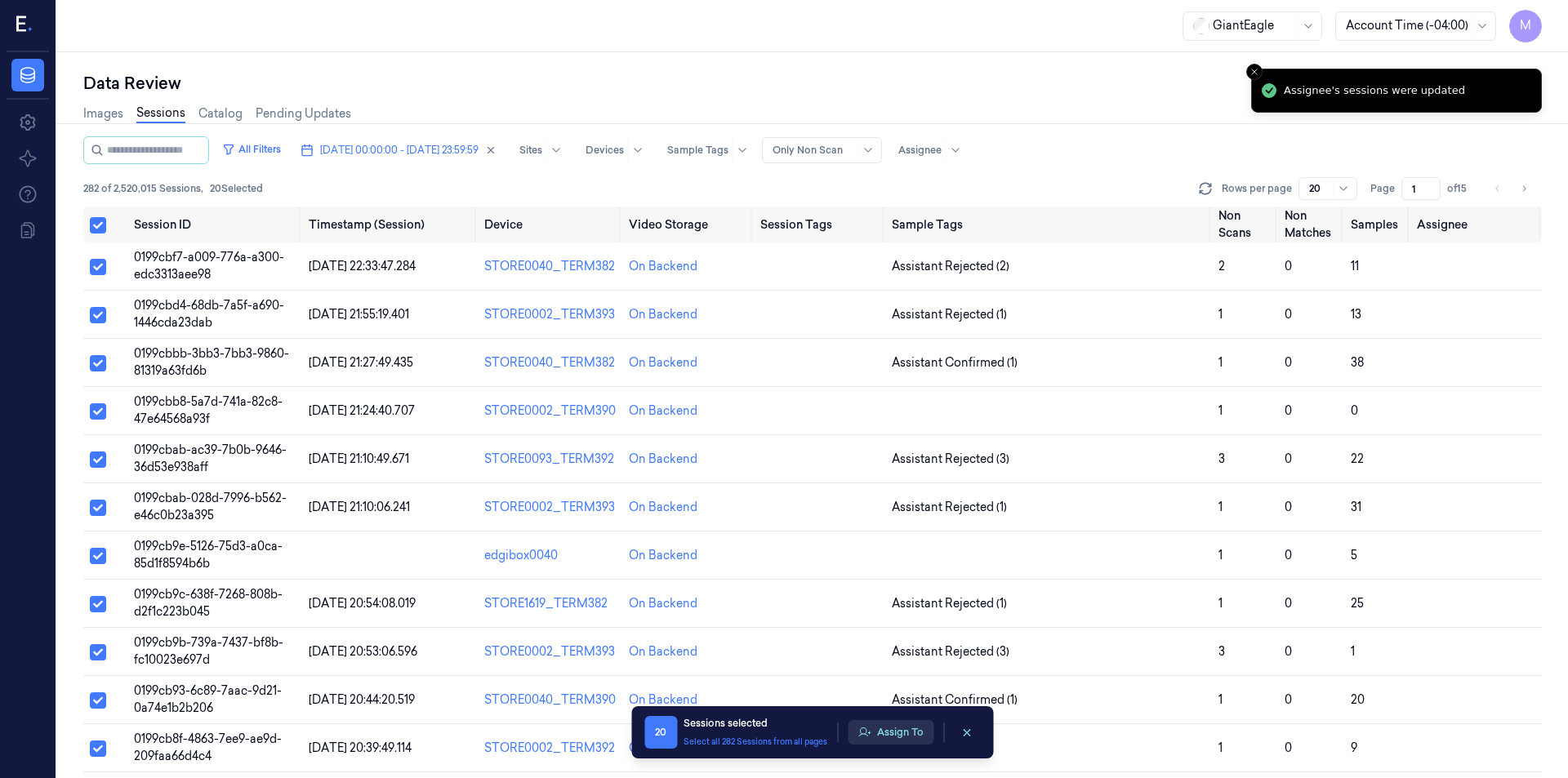
click at [872, 732] on button "Assign To" at bounding box center [890, 733] width 86 height 25
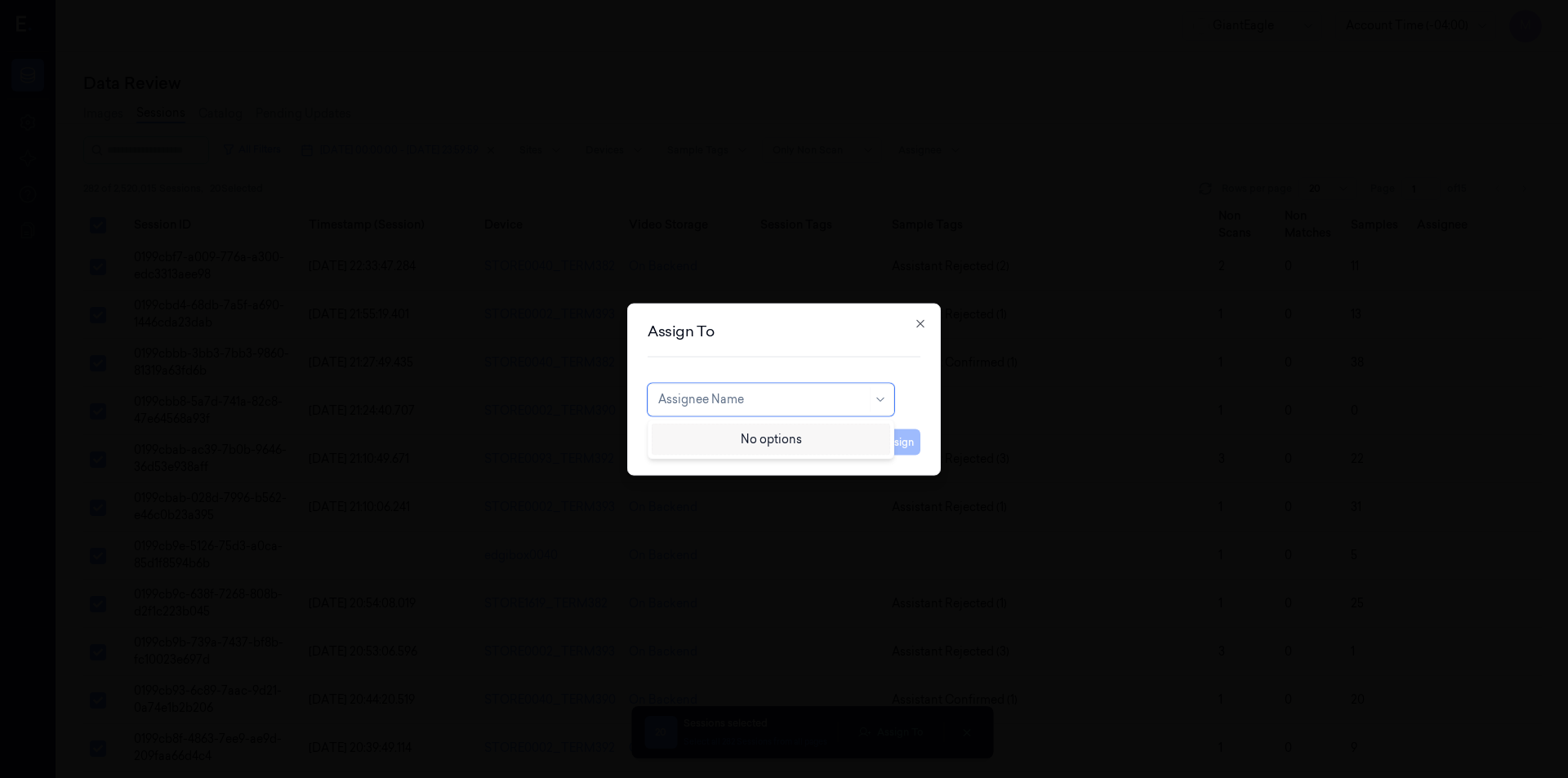
click at [755, 401] on div at bounding box center [763, 400] width 208 height 17
type input "ko"
click at [712, 443] on div "korisetty prem" at bounding box center [697, 437] width 78 height 17
click at [894, 453] on button "Assign" at bounding box center [898, 442] width 45 height 26
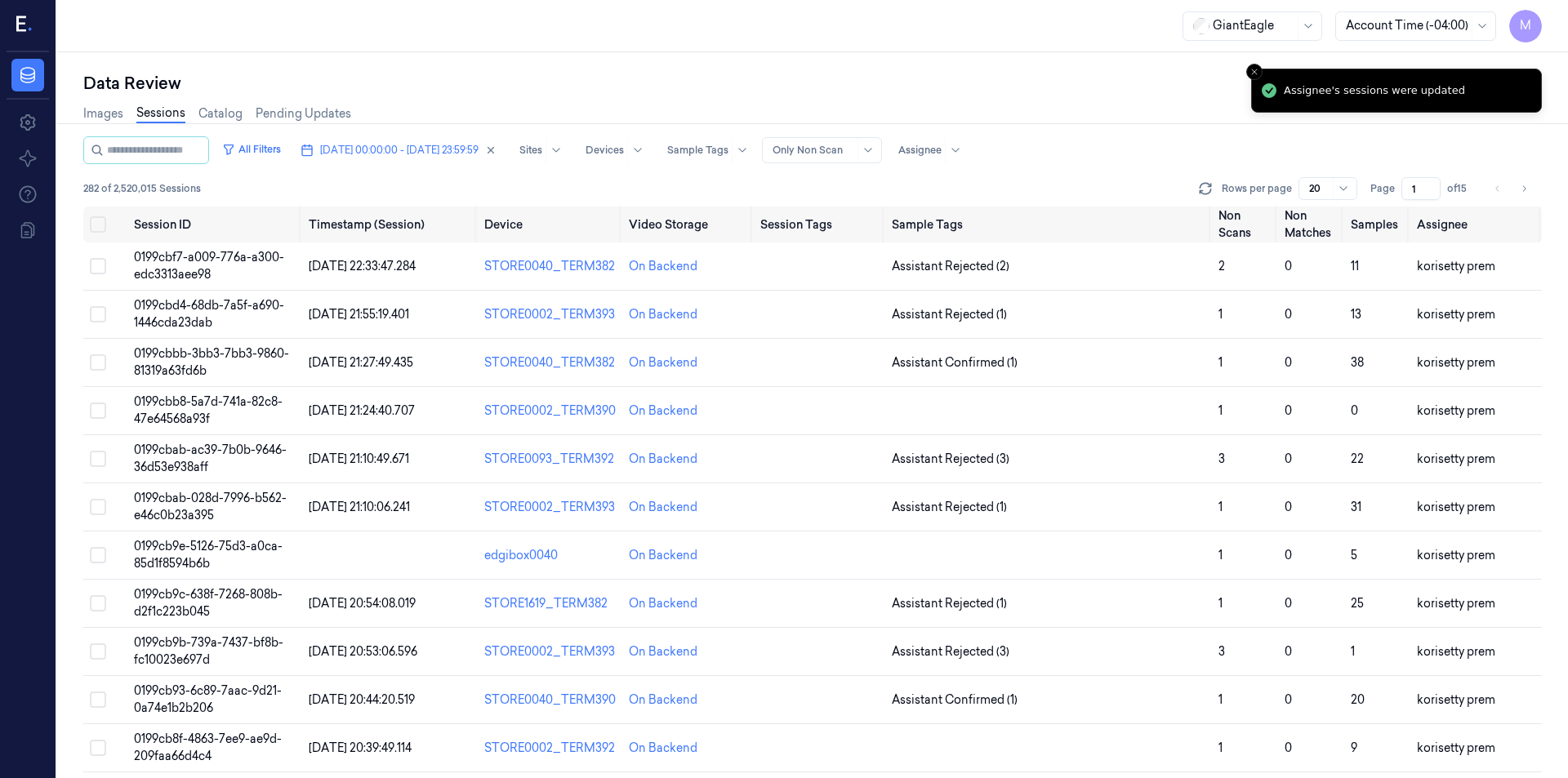
click at [1497, 195] on li "pagination" at bounding box center [1498, 189] width 23 height 23
click at [718, 83] on div "Data Review" at bounding box center [812, 83] width 1459 height 23
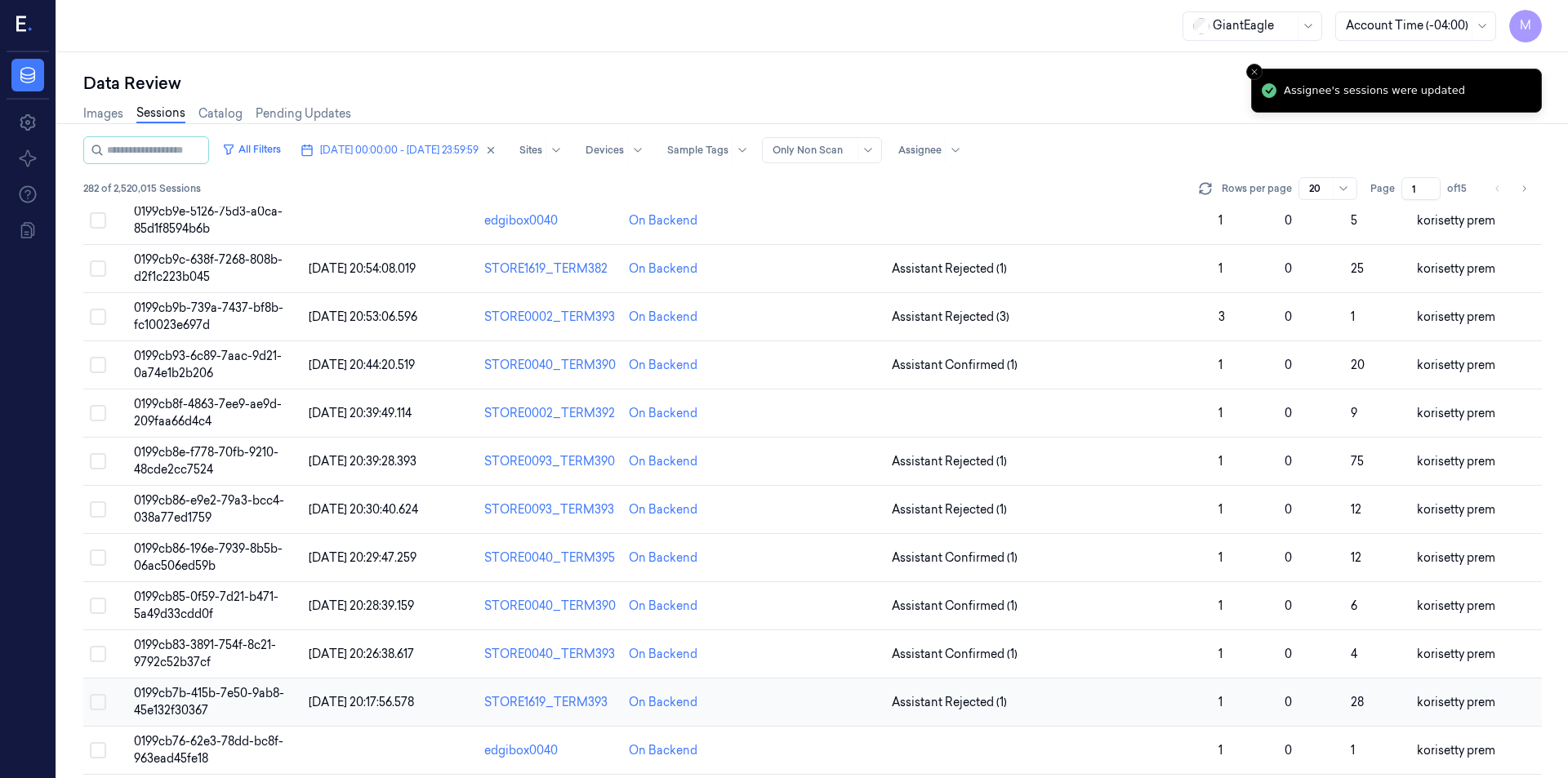
scroll to position [440, 0]
